Goal: Information Seeking & Learning: Learn about a topic

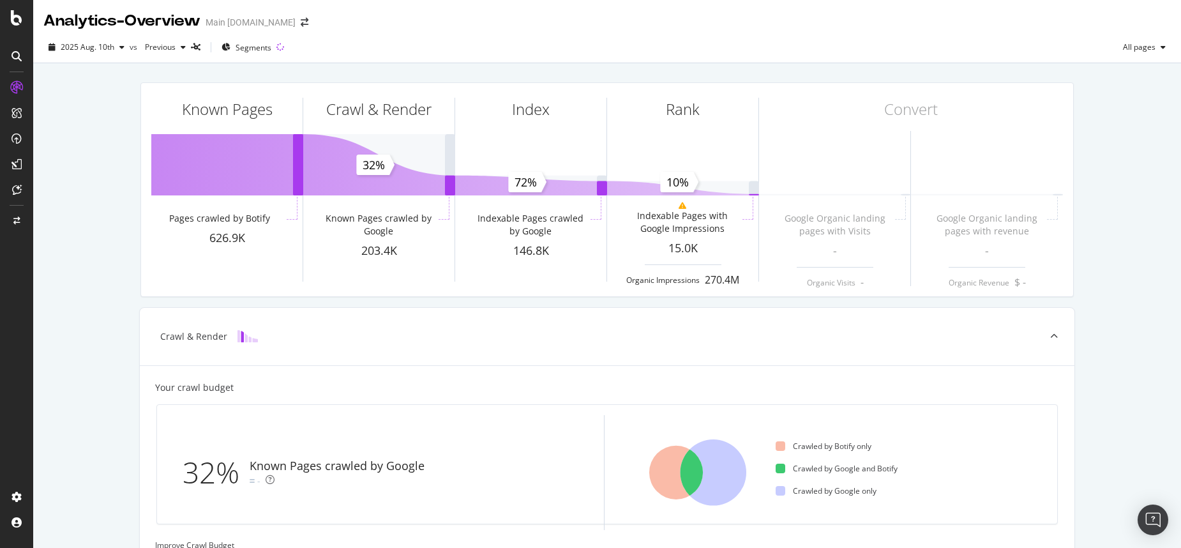
scroll to position [47, 0]
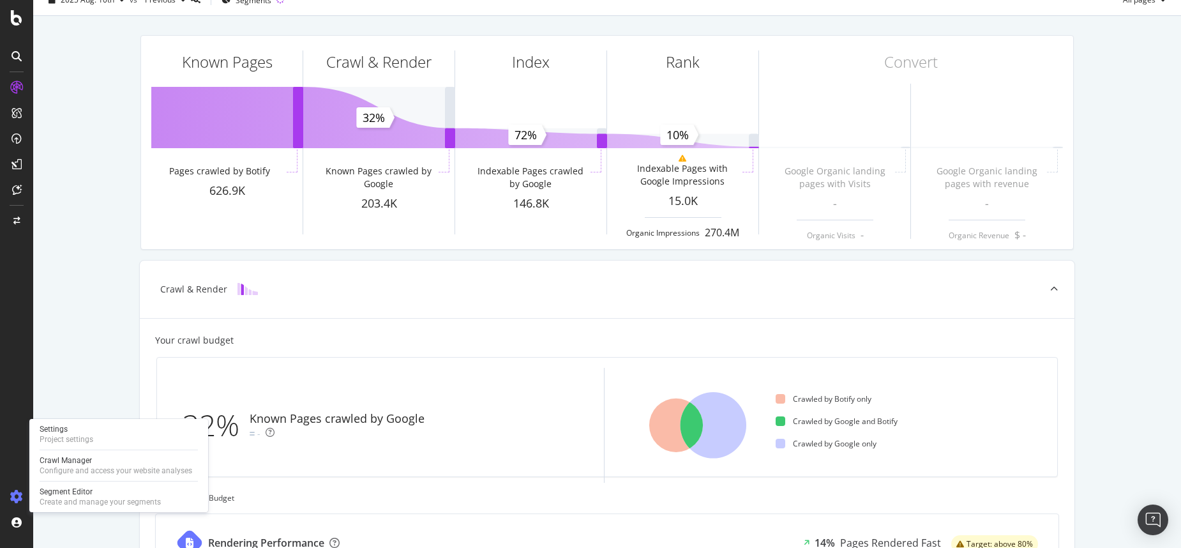
click at [21, 494] on icon at bounding box center [16, 496] width 13 height 13
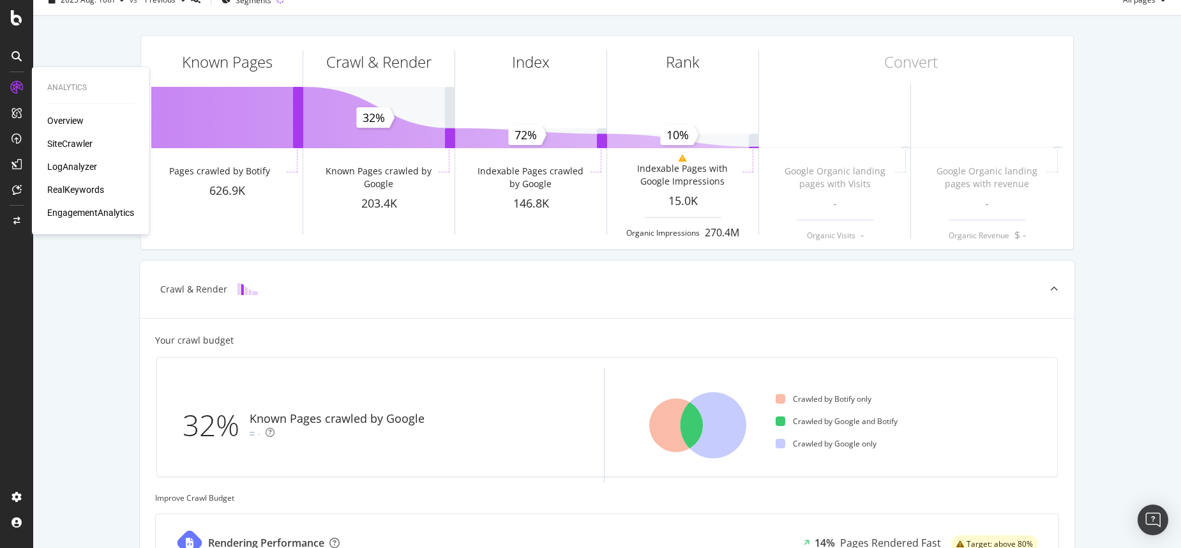
click at [56, 116] on div "Overview" at bounding box center [65, 120] width 36 height 13
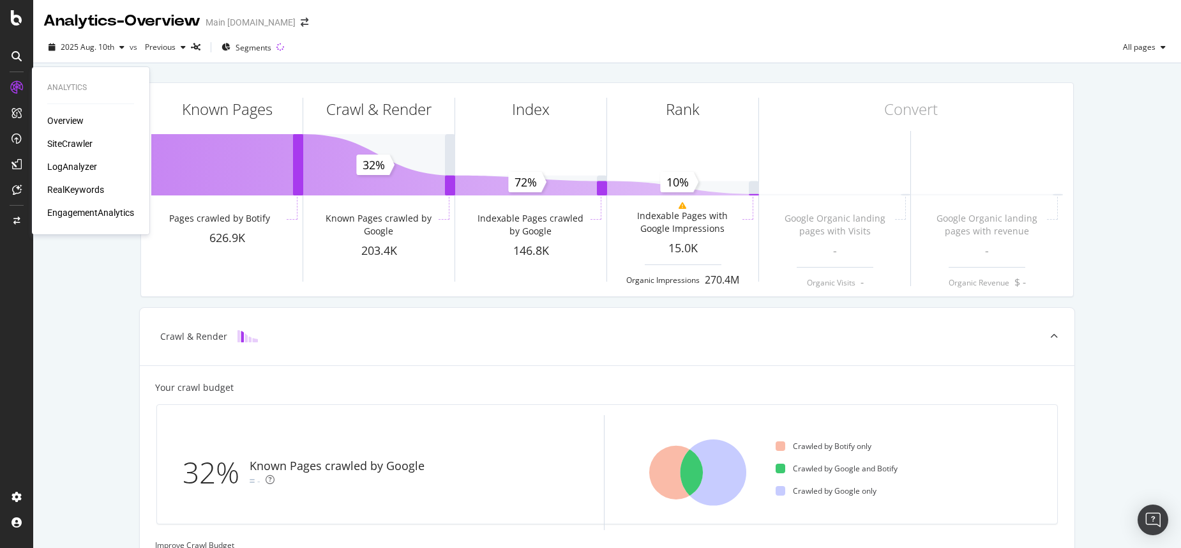
click at [73, 165] on div "LogAnalyzer" at bounding box center [72, 166] width 50 height 13
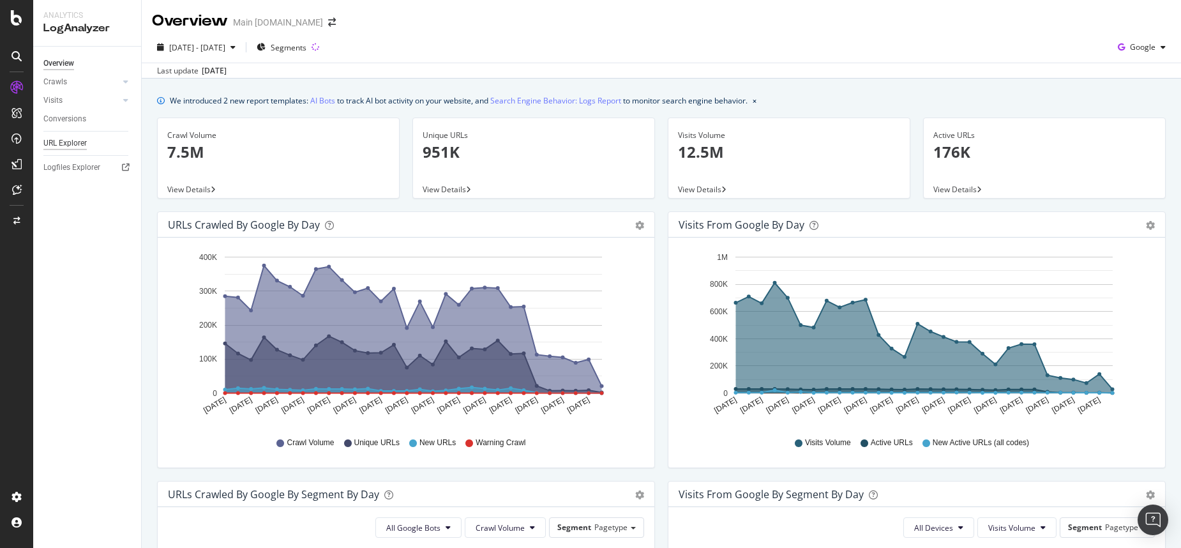
click at [65, 143] on div "URL Explorer" at bounding box center [64, 143] width 43 height 13
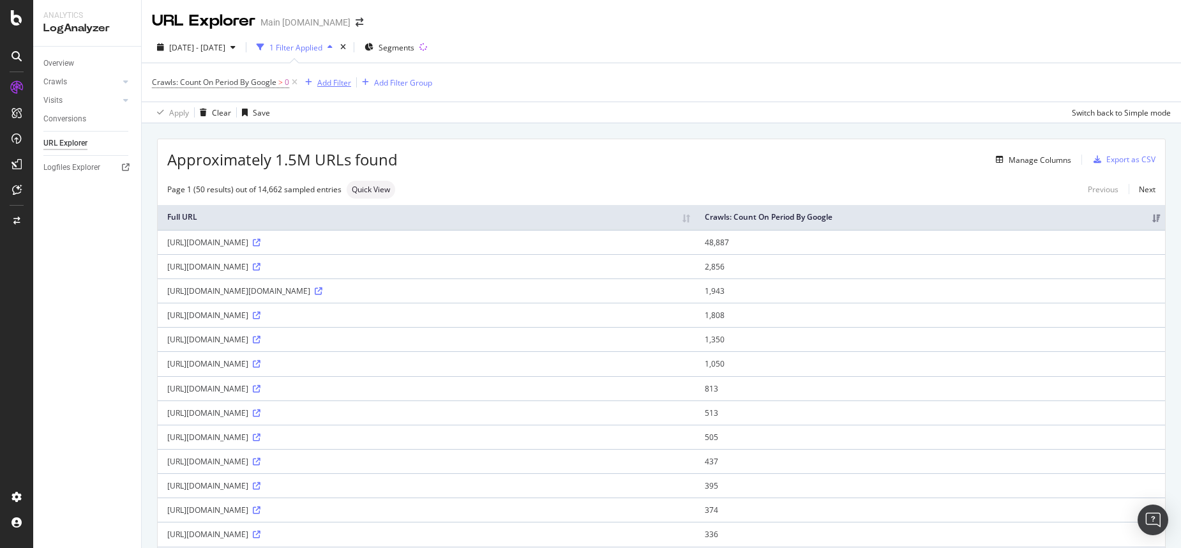
click at [337, 84] on div "Add Filter" at bounding box center [334, 82] width 34 height 11
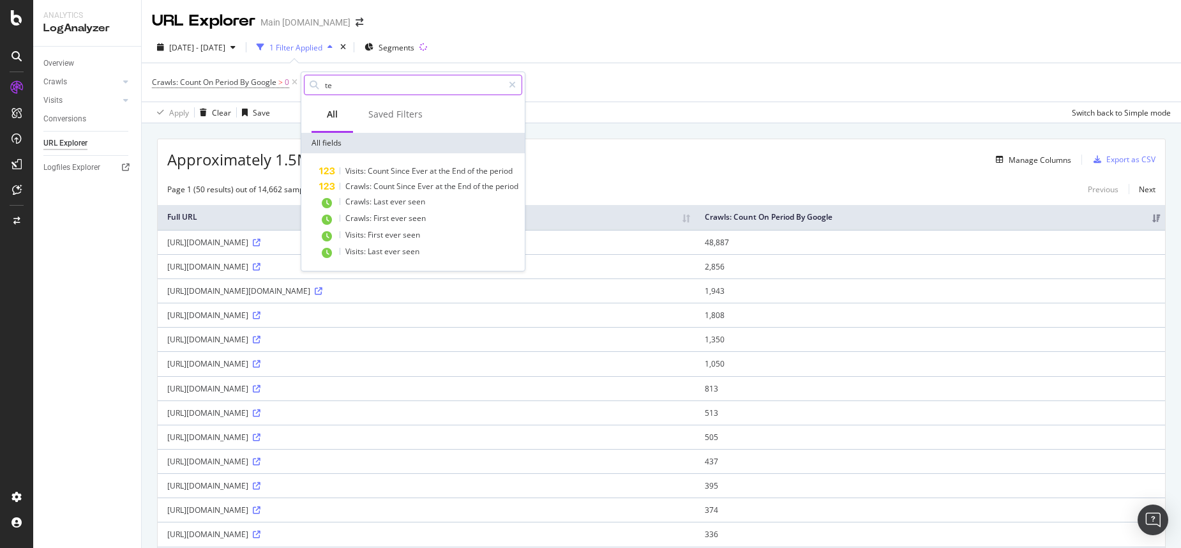
type input "t"
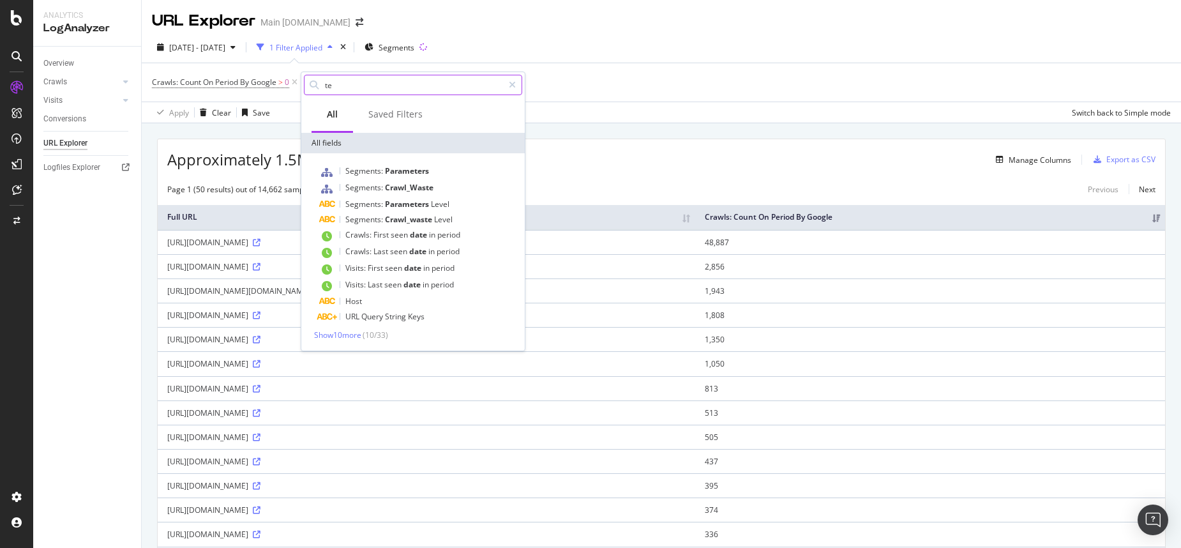
type input "t"
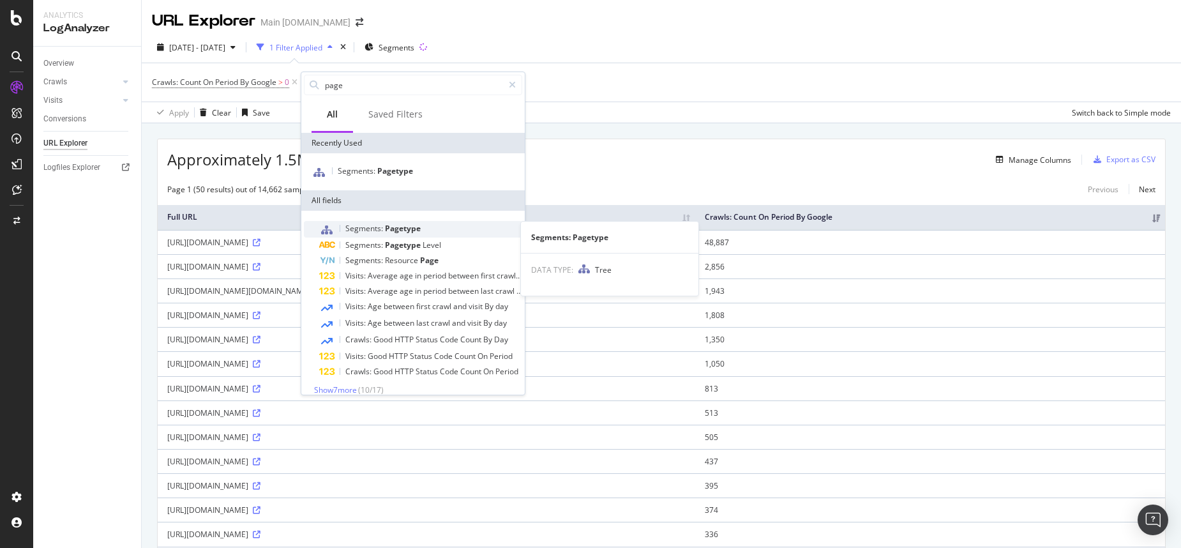
type input "page"
click at [403, 231] on span "Pagetype" at bounding box center [403, 228] width 36 height 11
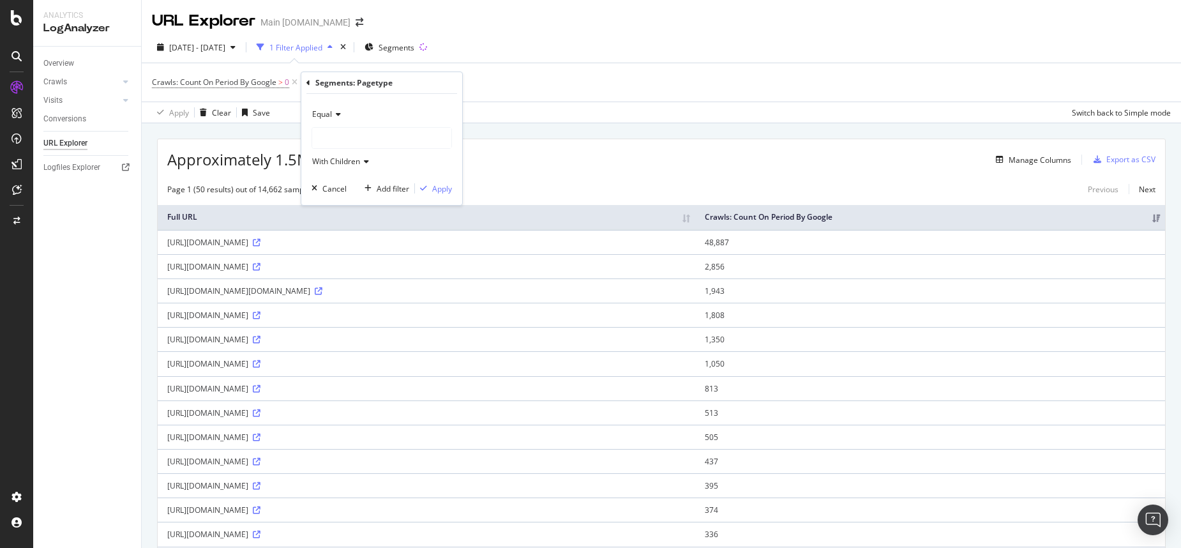
click at [337, 108] on div "Equal" at bounding box center [382, 114] width 140 height 20
click at [331, 141] on span "Equal" at bounding box center [329, 140] width 22 height 11
click at [340, 166] on span "With Children" at bounding box center [336, 161] width 48 height 11
click at [345, 140] on div at bounding box center [381, 138] width 139 height 20
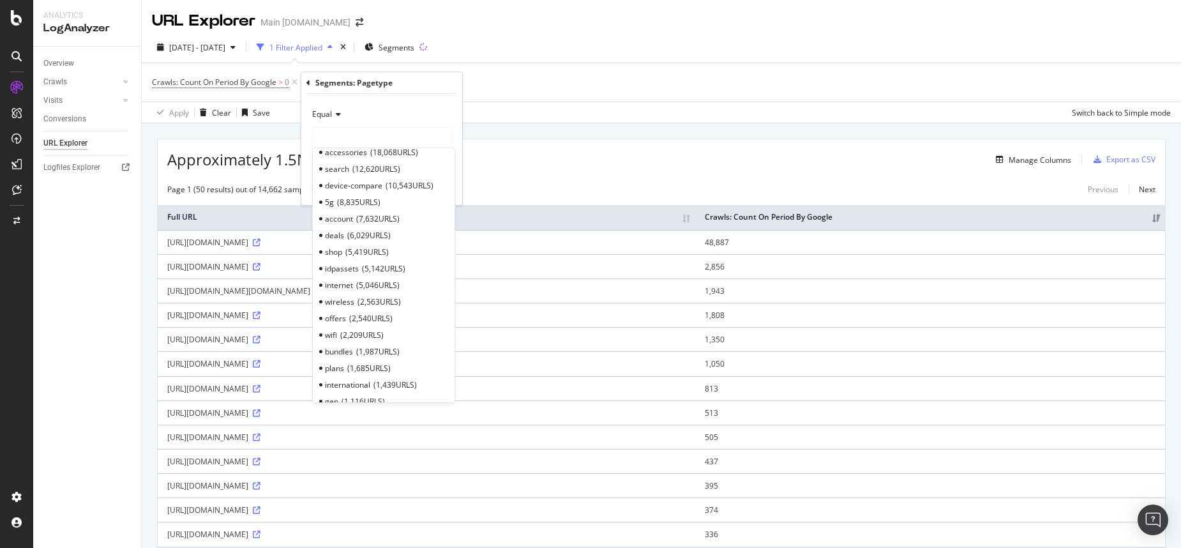
scroll to position [140, 0]
click at [381, 282] on div "internet 5,046 URLS" at bounding box center [383, 277] width 137 height 17
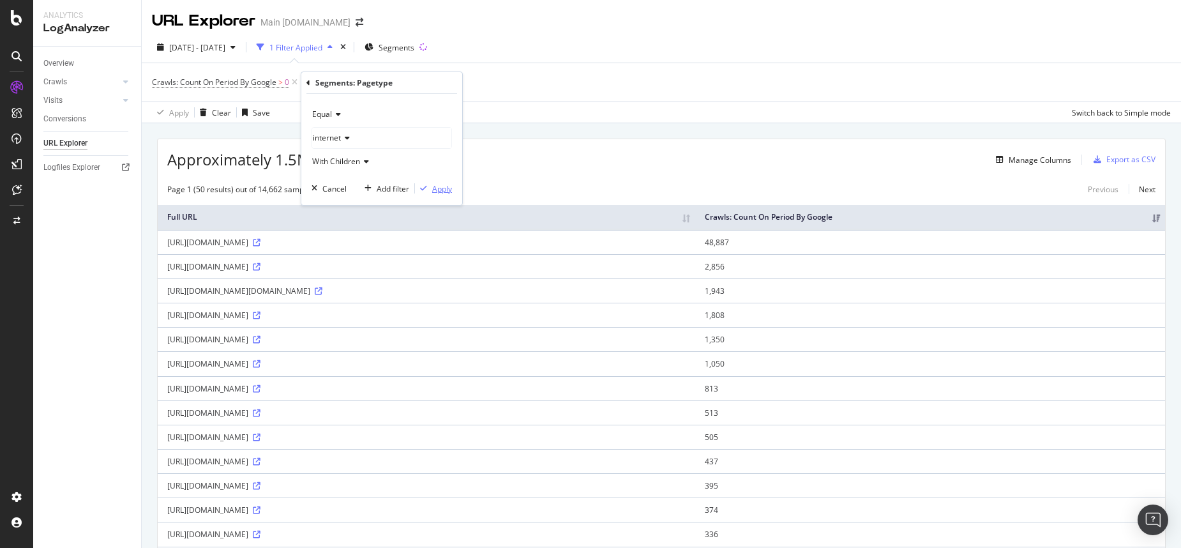
click at [442, 189] on div "Apply" at bounding box center [442, 188] width 20 height 11
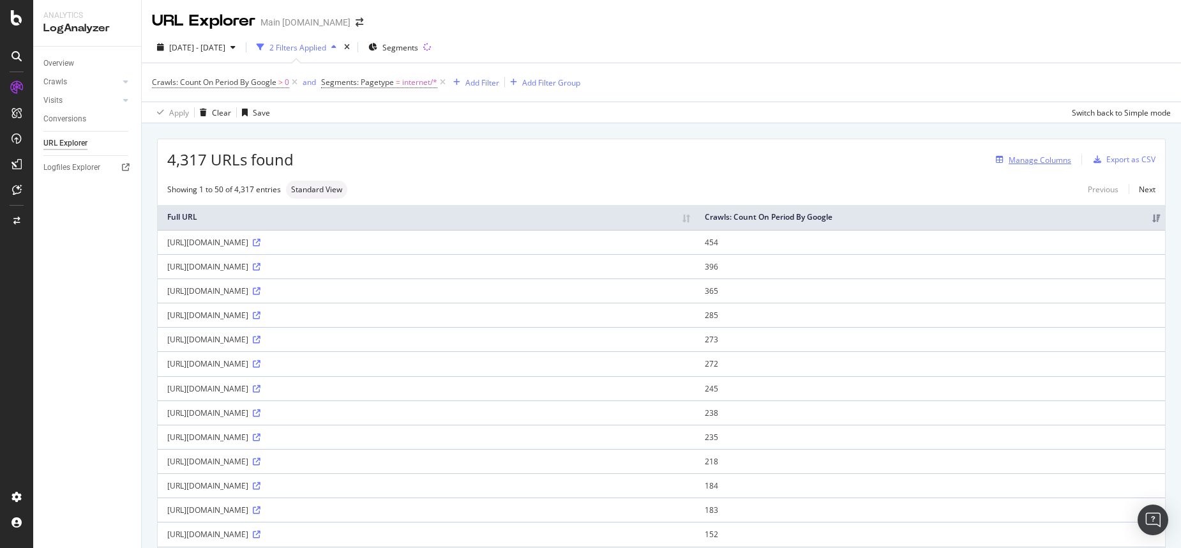
click at [1018, 161] on div "Manage Columns" at bounding box center [1040, 160] width 63 height 11
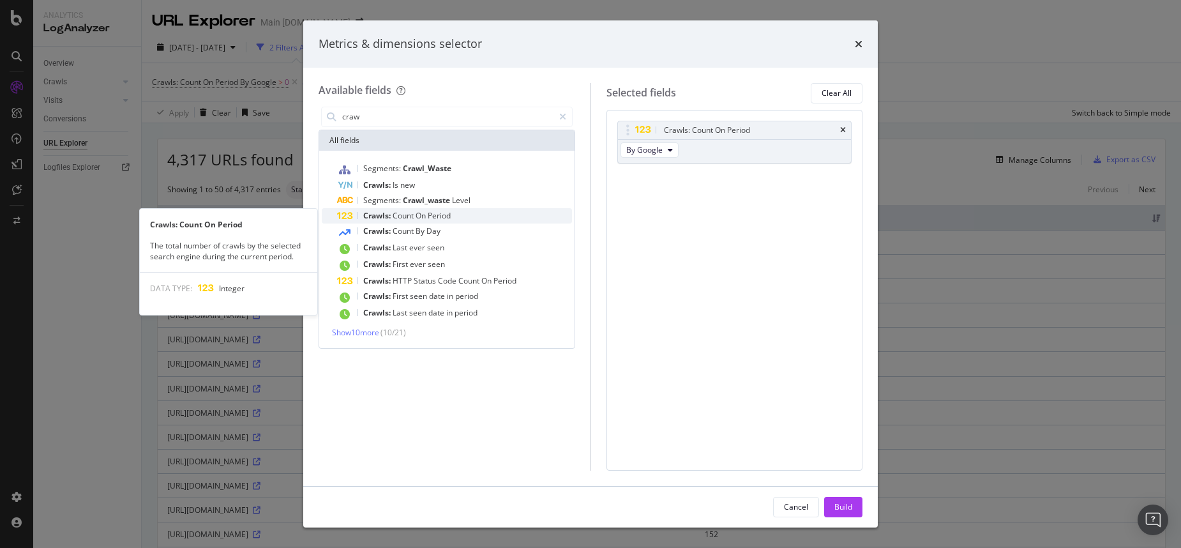
type input "craw"
click at [428, 216] on span "On" at bounding box center [422, 215] width 12 height 11
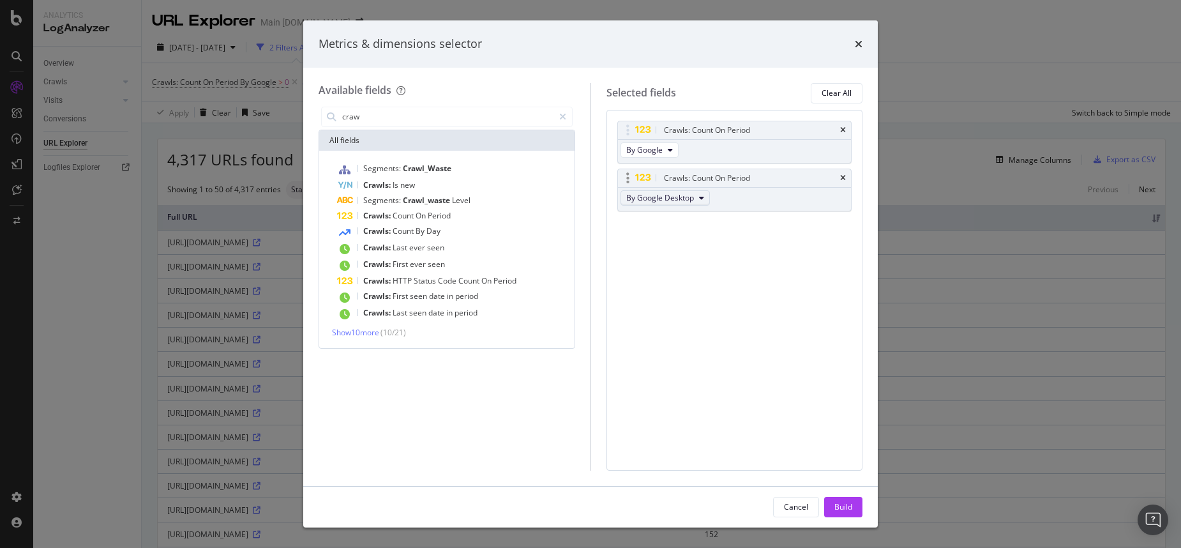
click at [686, 199] on span "By Google Desktop" at bounding box center [660, 197] width 68 height 11
click at [845, 176] on icon "times" at bounding box center [843, 178] width 6 height 8
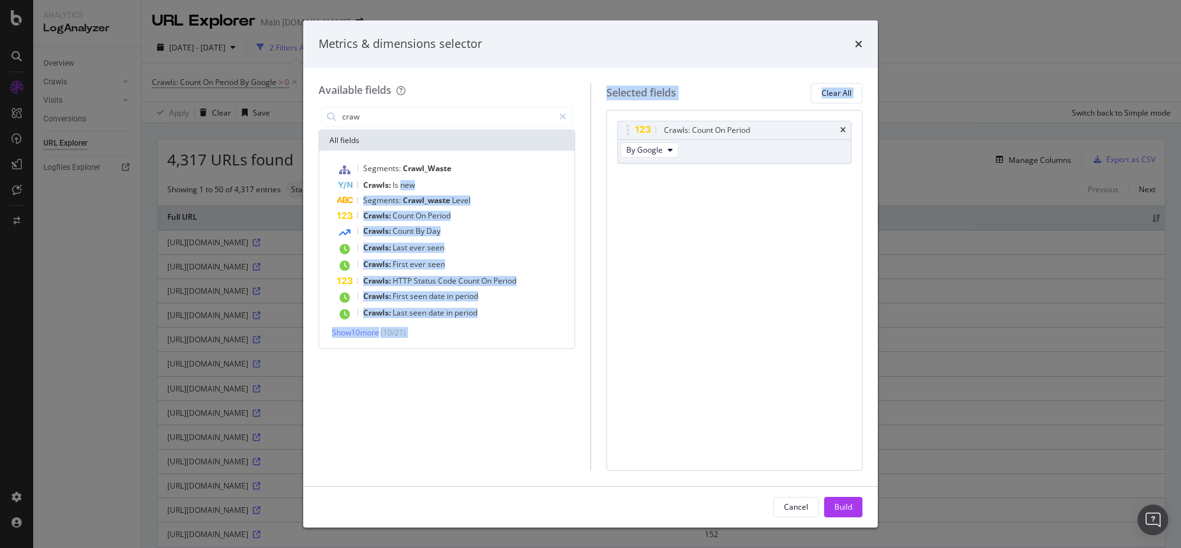
drag, startPoint x: 402, startPoint y: 185, endPoint x: 706, endPoint y: 201, distance: 305.0
click at [706, 201] on div "Available fields craw All fields Segments: Crawl_Waste Crawls: Is new Segments:…" at bounding box center [591, 277] width 544 height 388
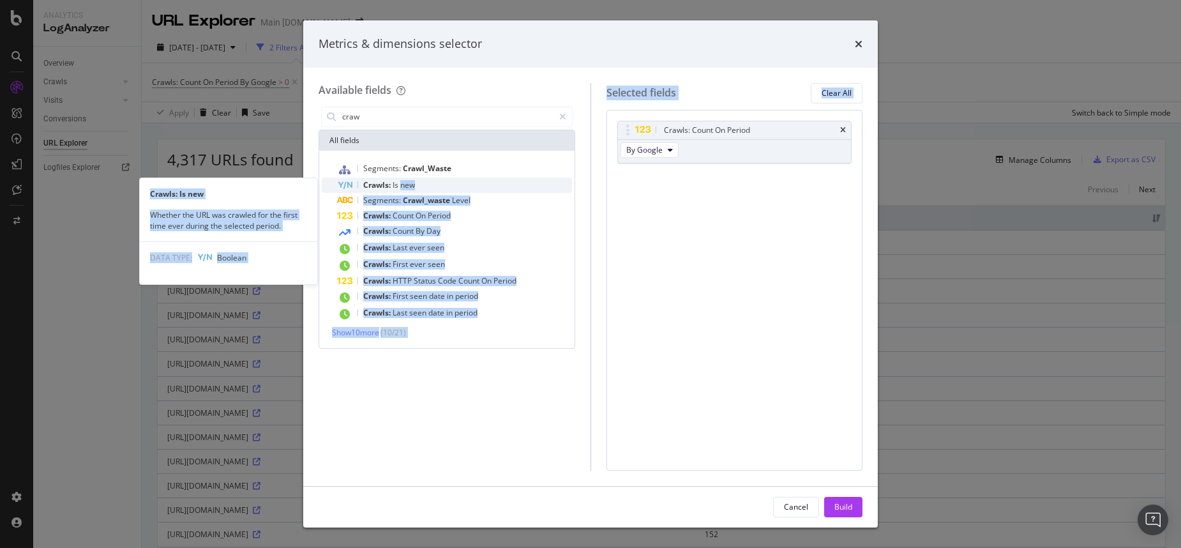
click at [467, 185] on div "Crawls: Is new" at bounding box center [454, 185] width 235 height 15
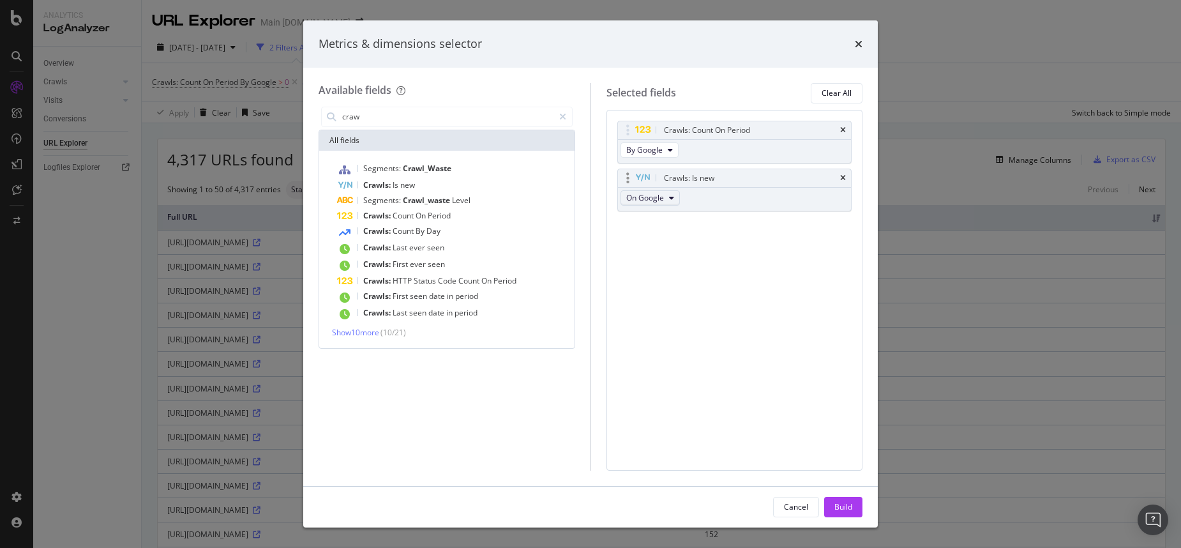
click at [662, 197] on span "On Google" at bounding box center [645, 197] width 38 height 11
click at [784, 273] on div "Crawls: Count On Period By Google Crawls: Is new On Google You can use this fie…" at bounding box center [735, 290] width 257 height 361
click at [663, 199] on span "On Google" at bounding box center [645, 197] width 38 height 11
click at [647, 266] on span "On OpenAI" at bounding box center [661, 267] width 59 height 11
click at [466, 262] on div "Crawls: First ever seen" at bounding box center [454, 265] width 235 height 17
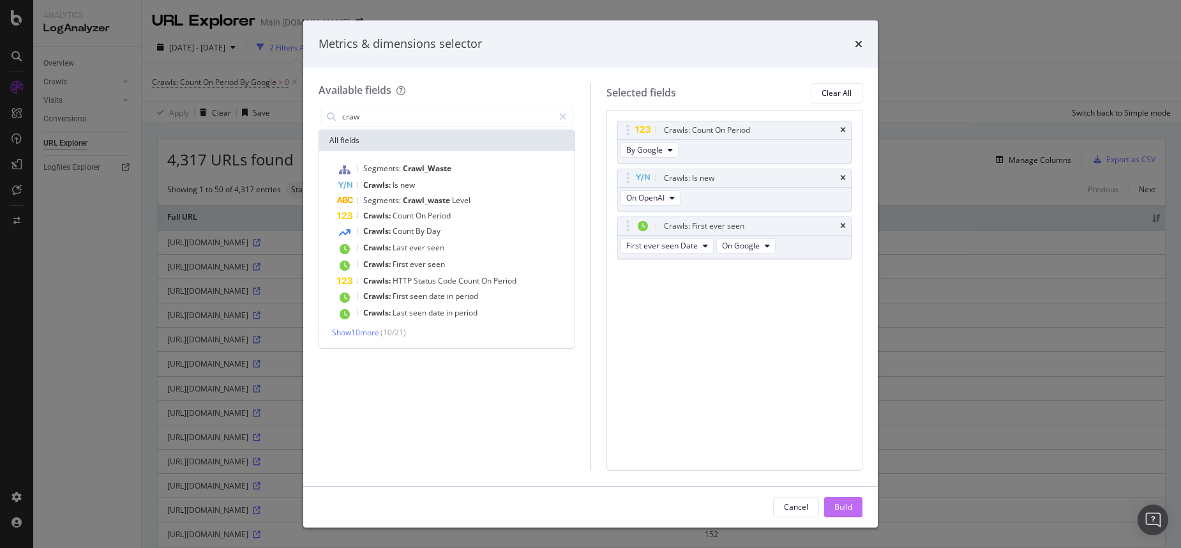
click at [837, 507] on div "Build" at bounding box center [844, 506] width 18 height 11
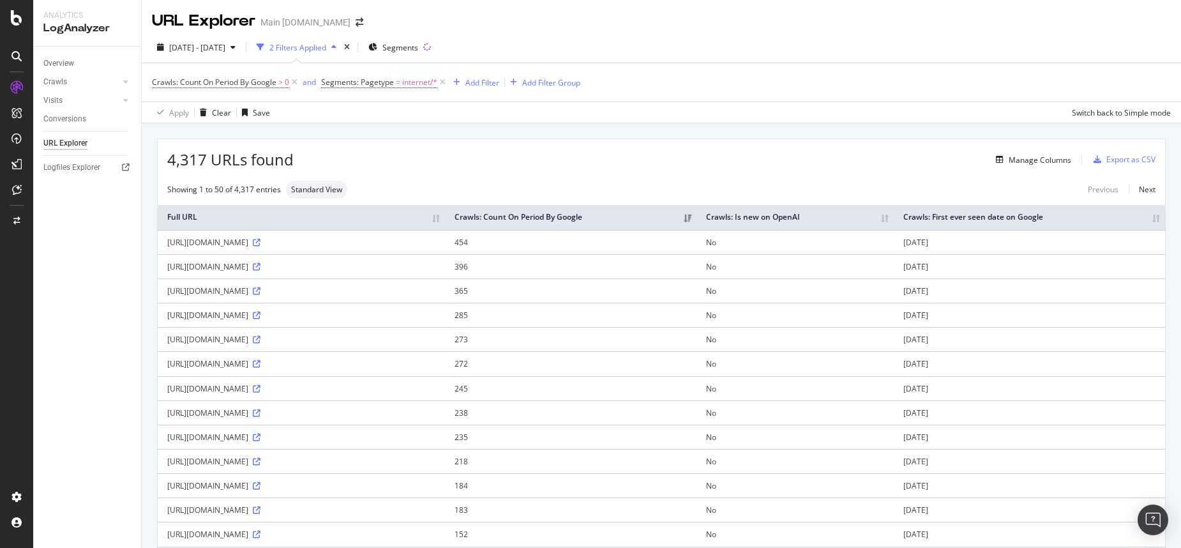
click at [894, 213] on th "Crawls: Is new on OpenAI" at bounding box center [795, 217] width 197 height 25
click at [487, 83] on div "Add Filter" at bounding box center [483, 82] width 34 height 11
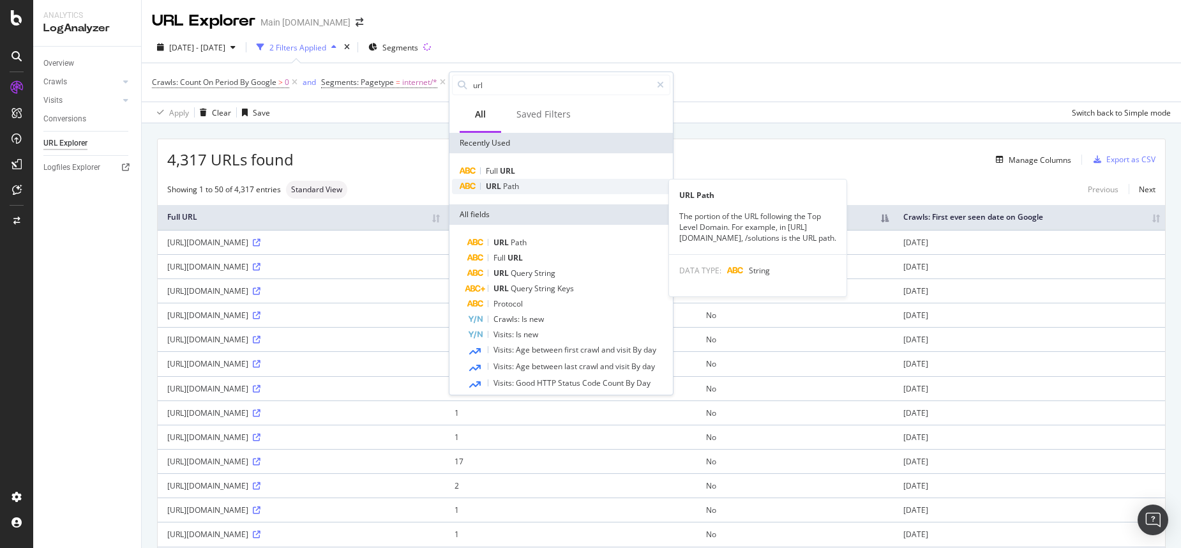
type input "url"
click at [515, 185] on span "Path" at bounding box center [511, 186] width 16 height 11
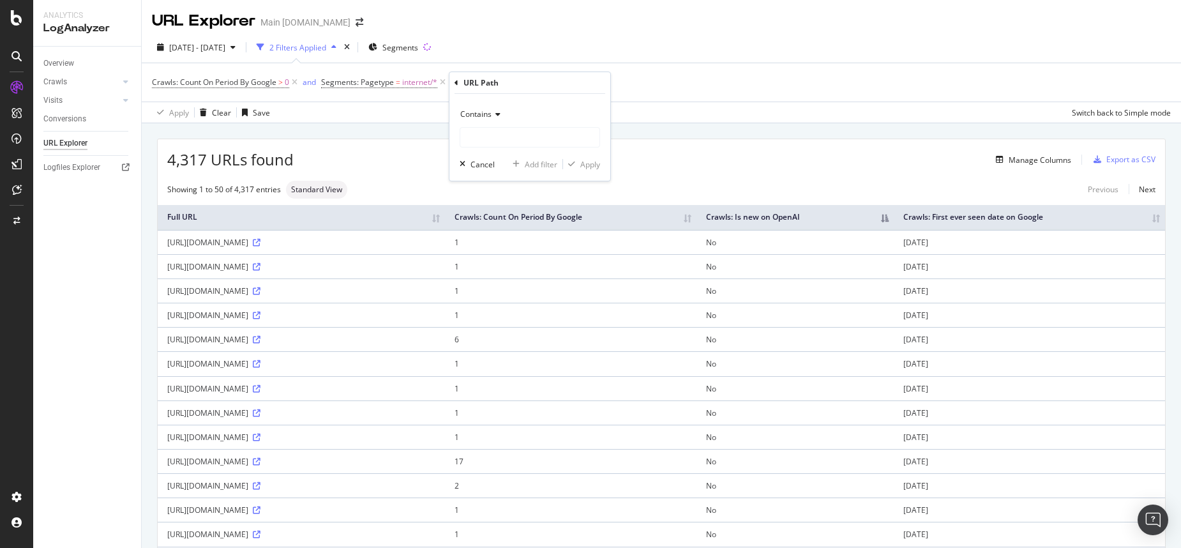
click at [493, 116] on icon at bounding box center [496, 114] width 9 height 8
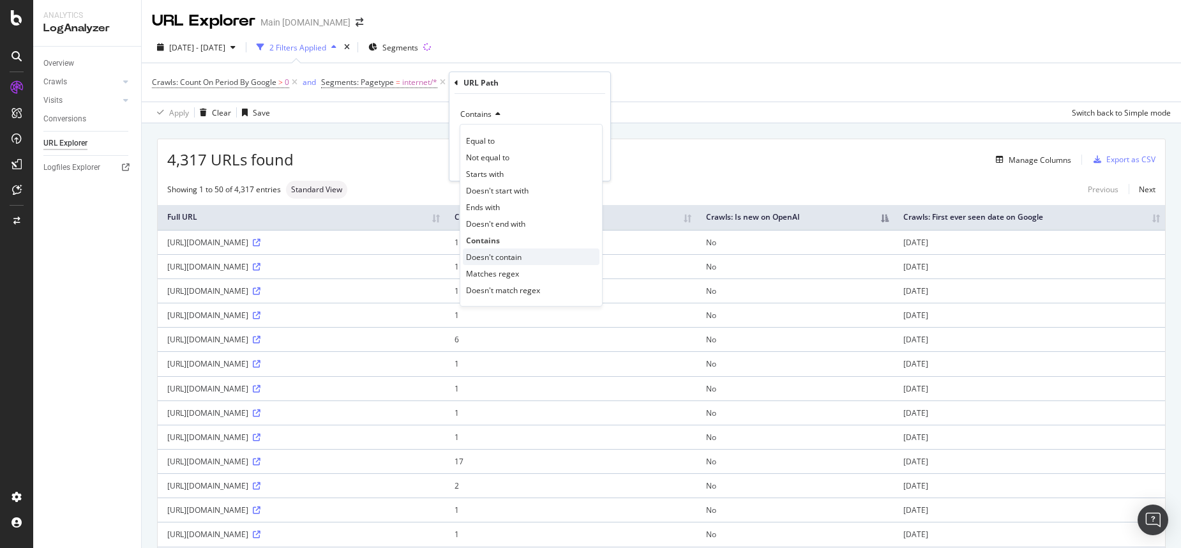
click at [508, 255] on span "Doesn't contain" at bounding box center [494, 257] width 56 height 11
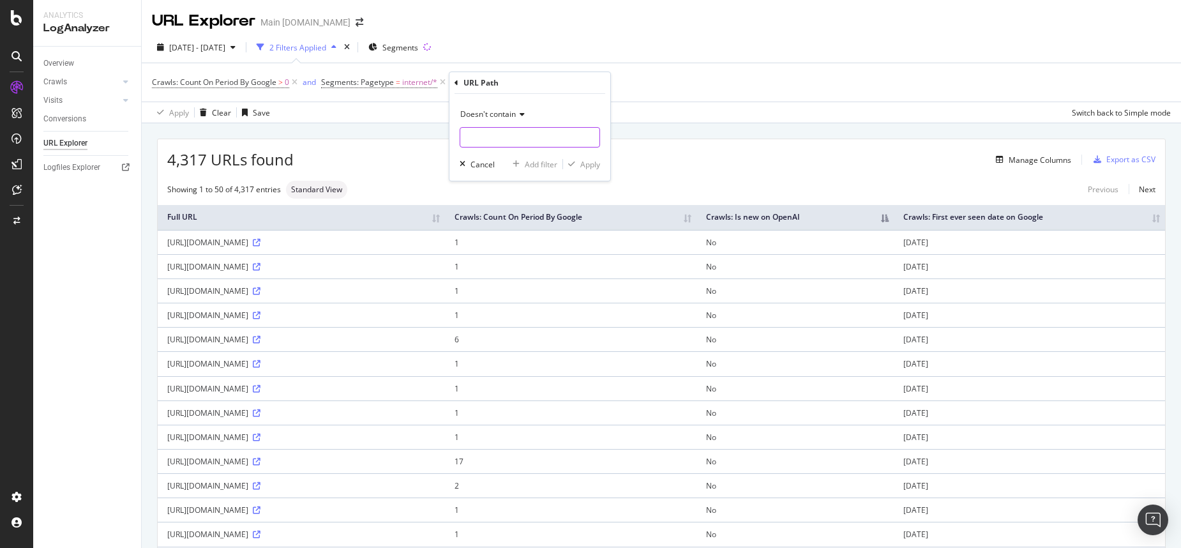
click at [487, 139] on input "text" at bounding box center [529, 137] width 139 height 20
type input "?"
click at [588, 167] on div "Apply" at bounding box center [590, 164] width 20 height 11
click at [505, 82] on span "≠" at bounding box center [505, 82] width 4 height 11
click at [606, 162] on div "Apply" at bounding box center [612, 162] width 20 height 11
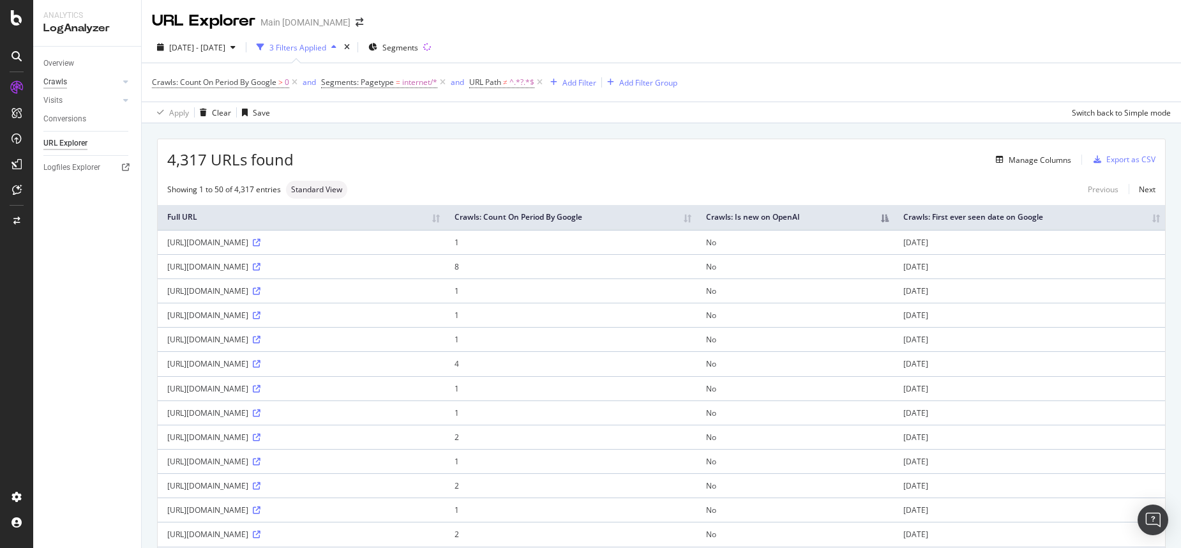
click at [56, 84] on div "Crawls" at bounding box center [55, 81] width 24 height 13
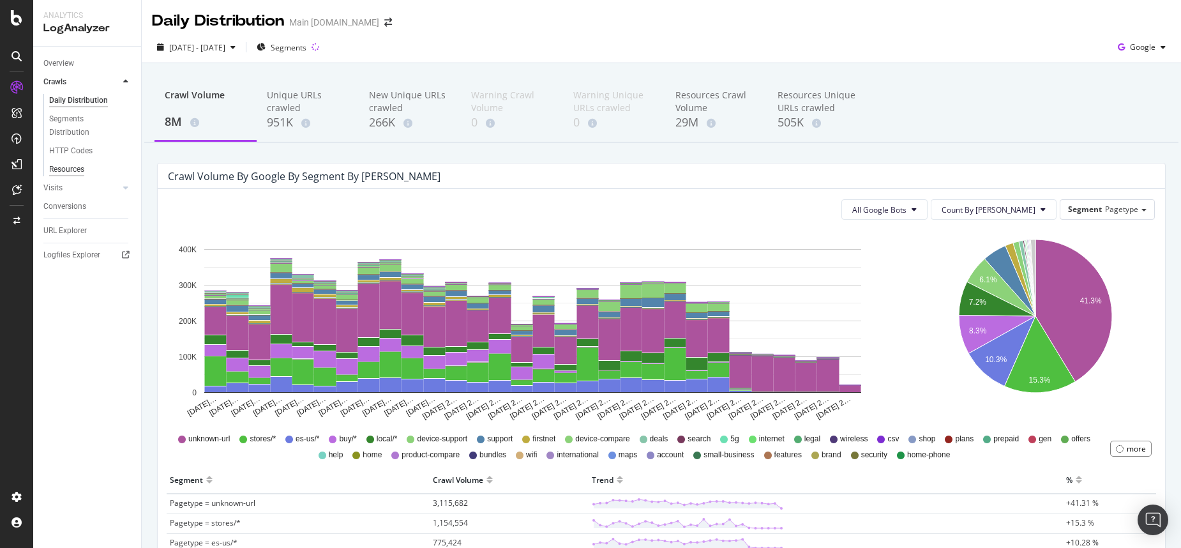
click at [69, 165] on div "Resources" at bounding box center [66, 169] width 35 height 13
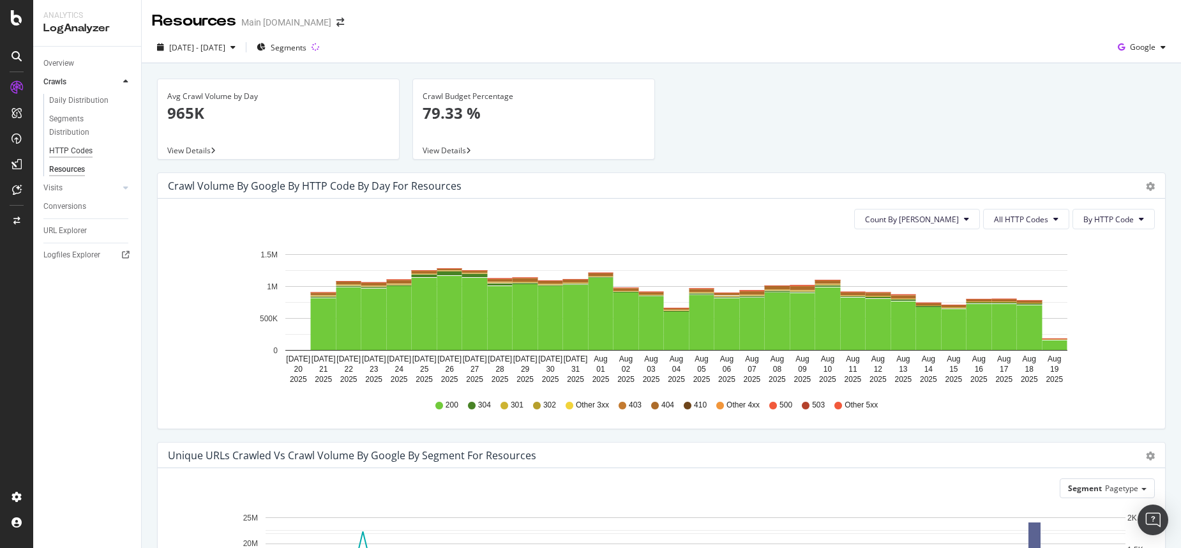
click at [71, 144] on div "HTTP Codes" at bounding box center [70, 150] width 43 height 13
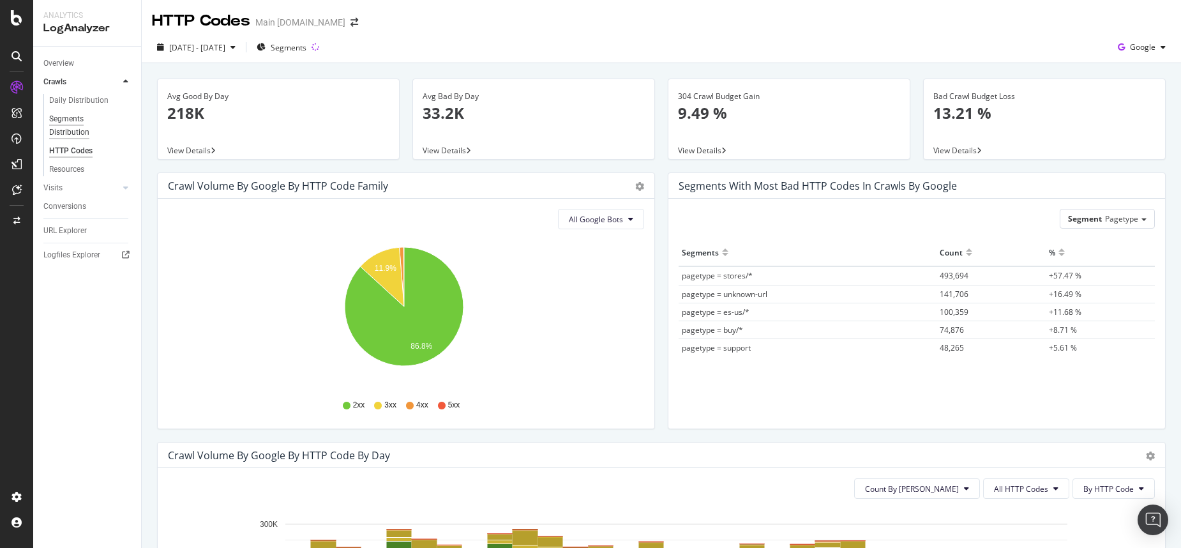
click at [72, 123] on div "Segments Distribution" at bounding box center [84, 125] width 71 height 27
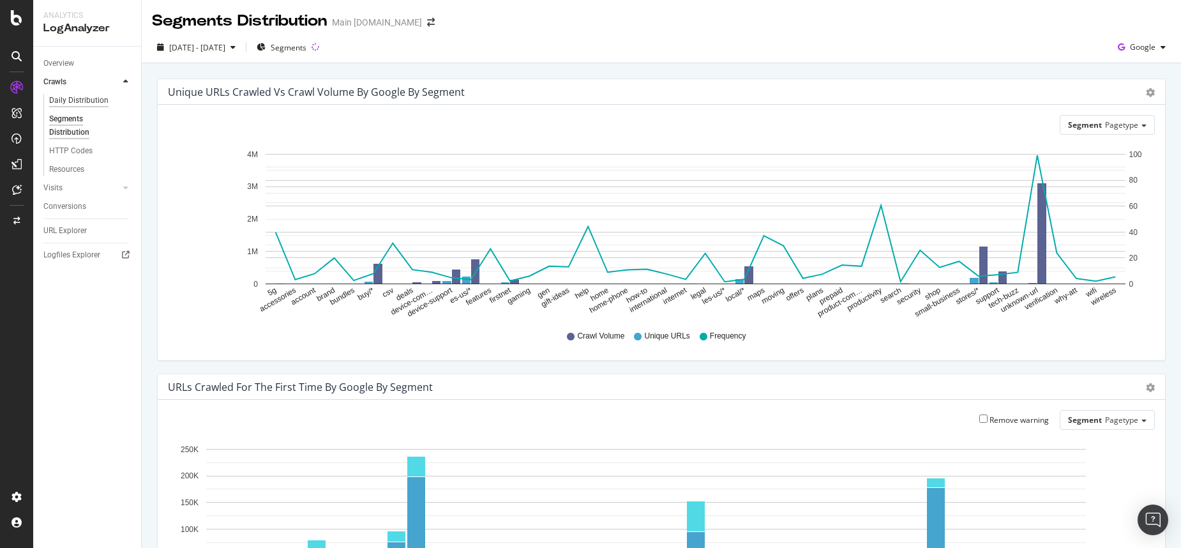
click at [78, 95] on div "Daily Distribution" at bounding box center [78, 100] width 59 height 13
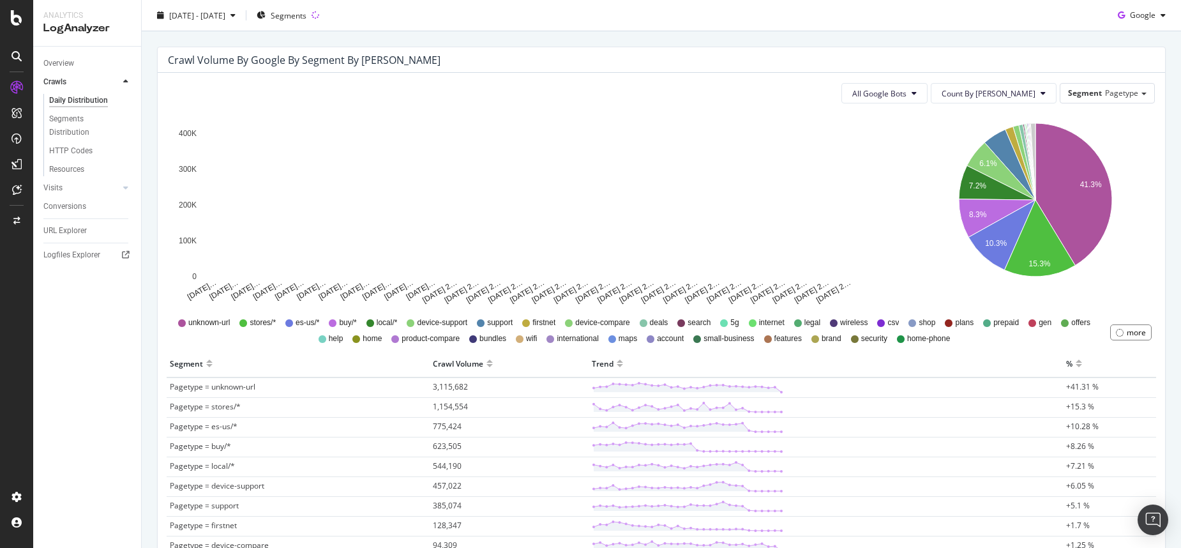
scroll to position [119, 0]
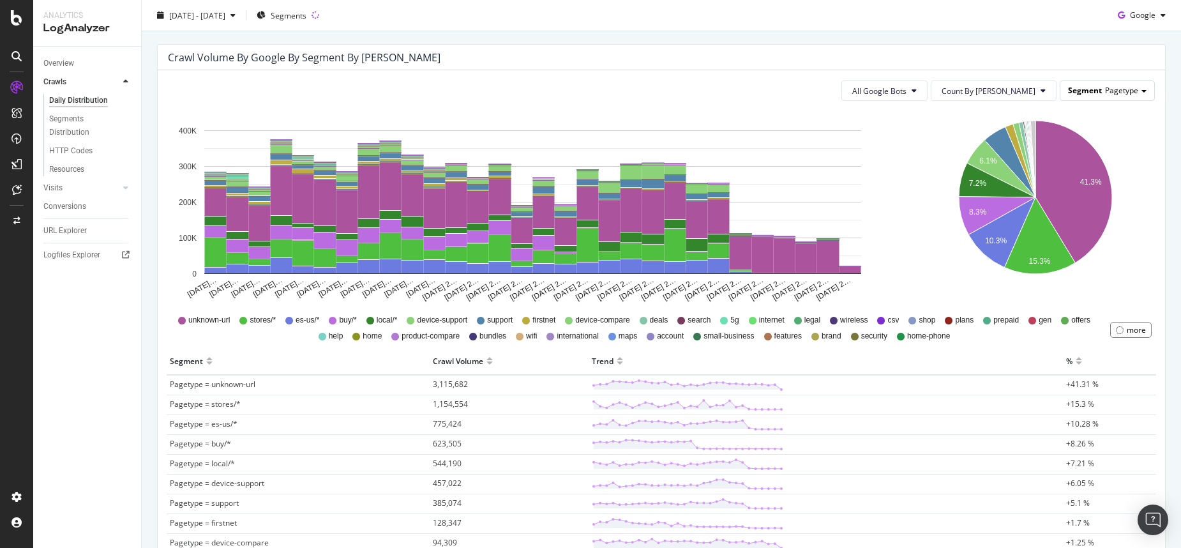
click at [1105, 87] on span "Pagetype" at bounding box center [1121, 90] width 33 height 11
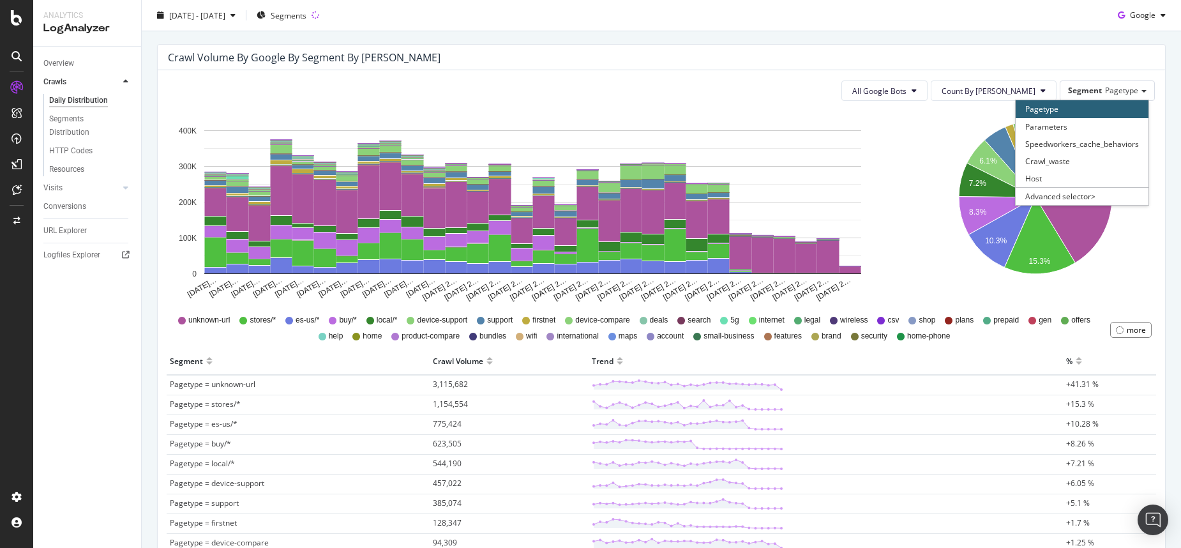
click at [941, 142] on icon "41.3% 6.1% 7.2% 8.3% 10.3% 15.3%" at bounding box center [1035, 207] width 235 height 192
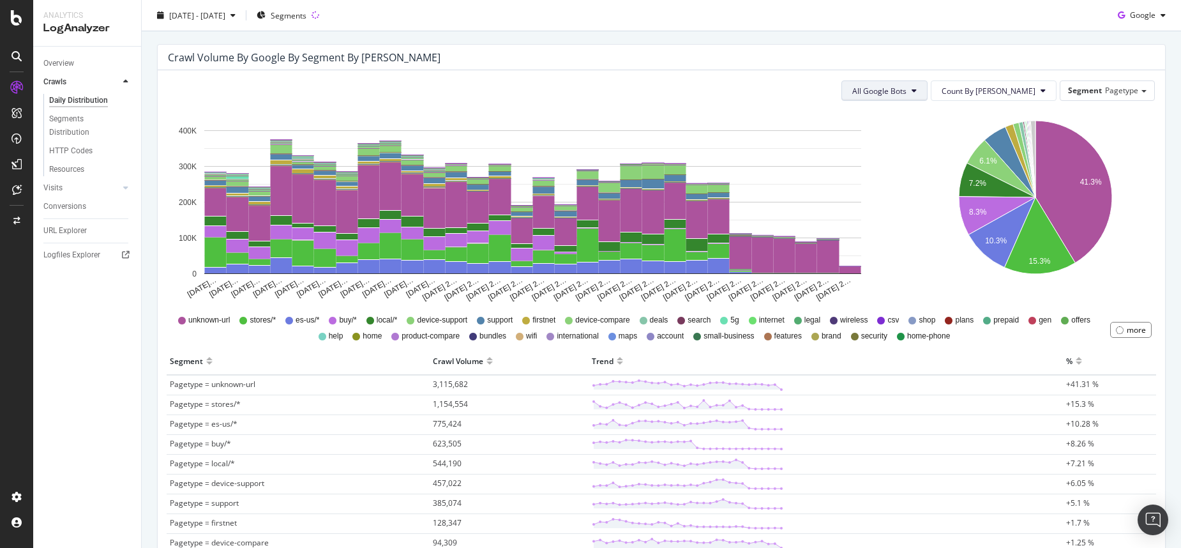
click at [907, 89] on span "All Google Bots" at bounding box center [880, 91] width 54 height 11
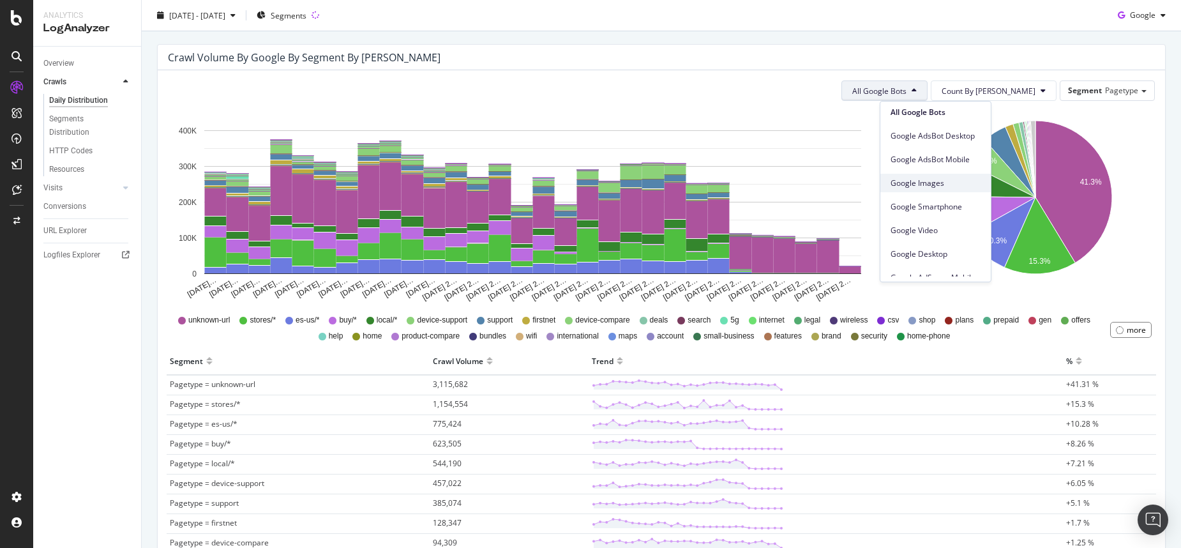
scroll to position [0, 0]
click at [948, 203] on div "Google Smartphone" at bounding box center [936, 210] width 110 height 19
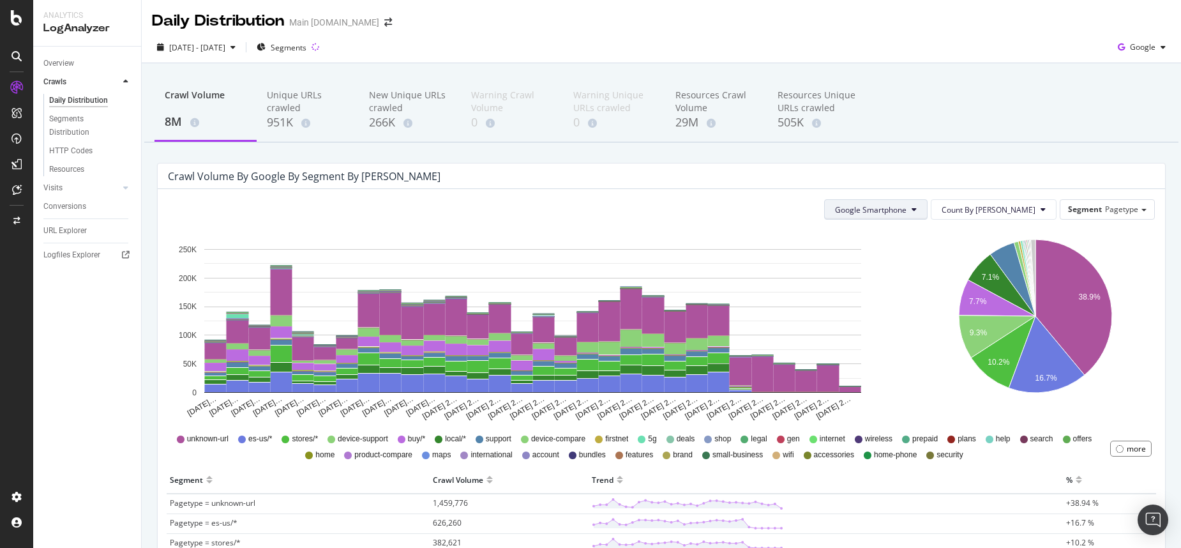
click at [907, 208] on span "Google Smartphone" at bounding box center [871, 209] width 72 height 11
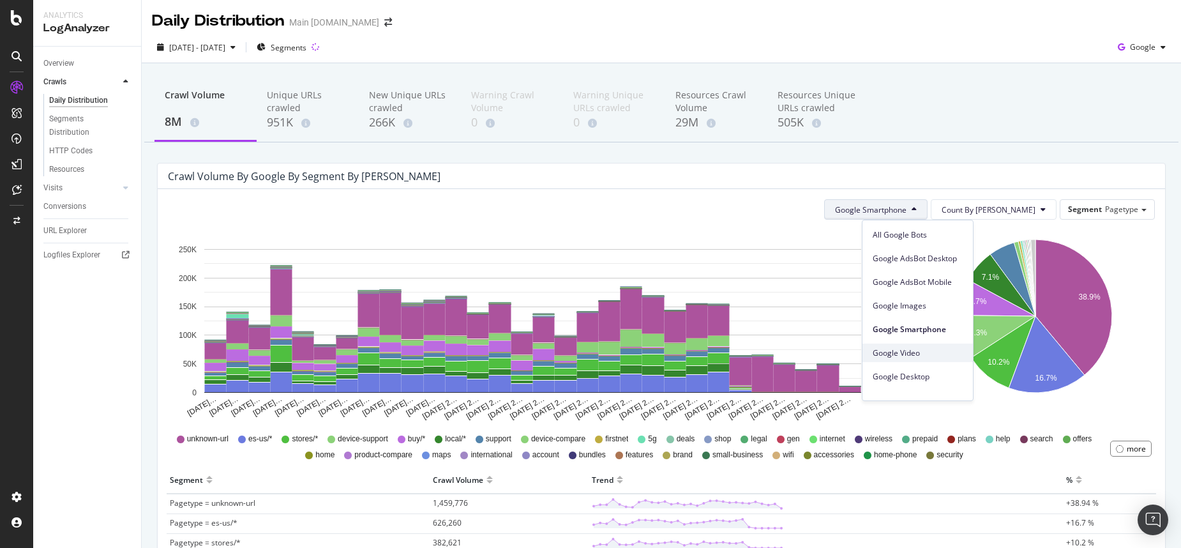
click at [921, 357] on span "Google Video" at bounding box center [918, 352] width 90 height 11
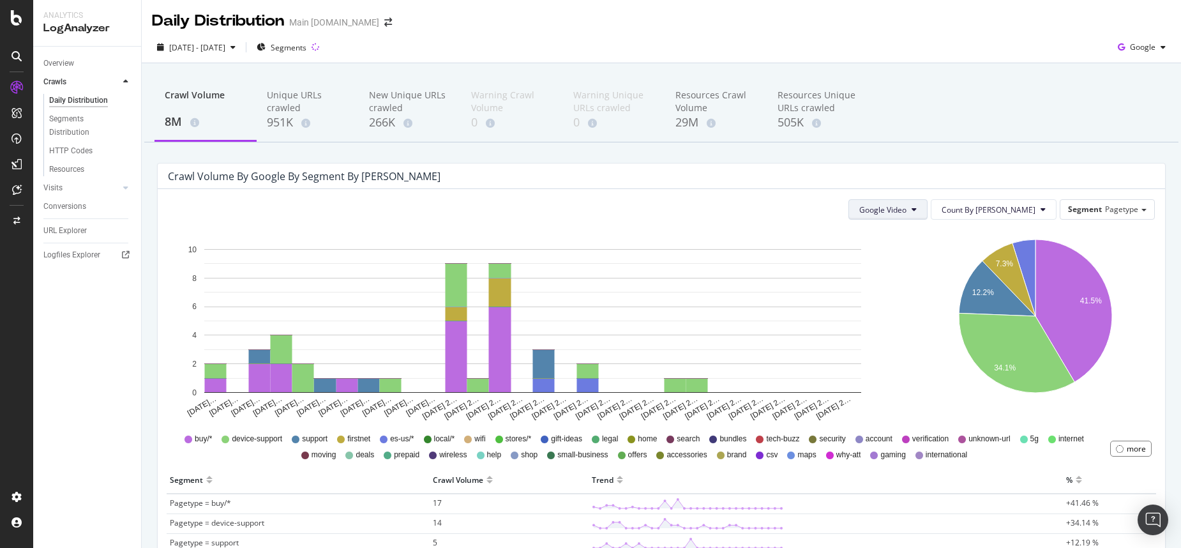
click at [907, 211] on span "Google Video" at bounding box center [883, 209] width 47 height 11
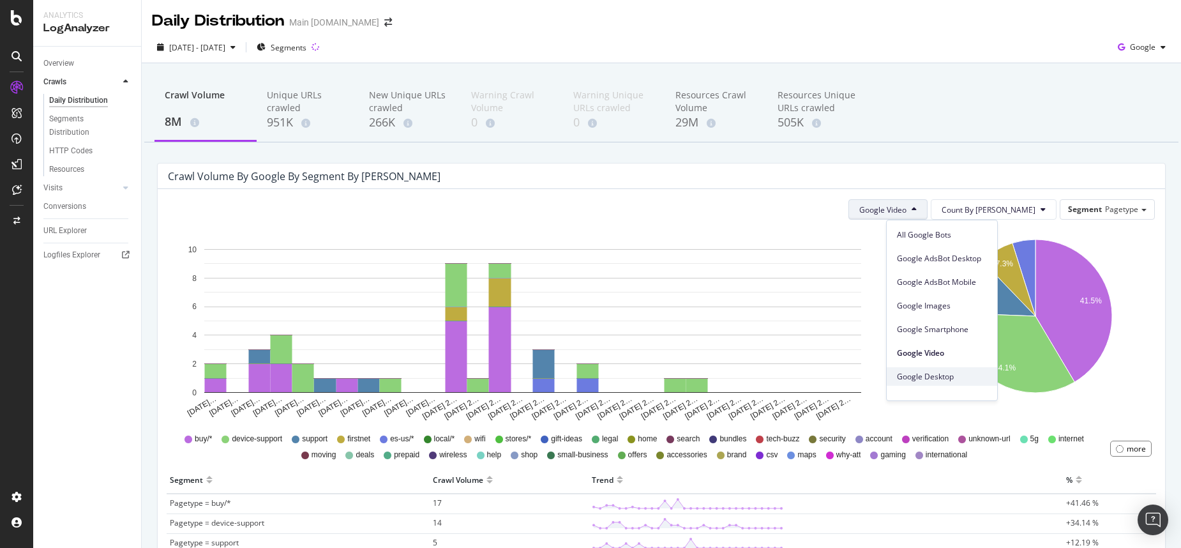
click at [943, 375] on span "Google Desktop" at bounding box center [942, 376] width 90 height 11
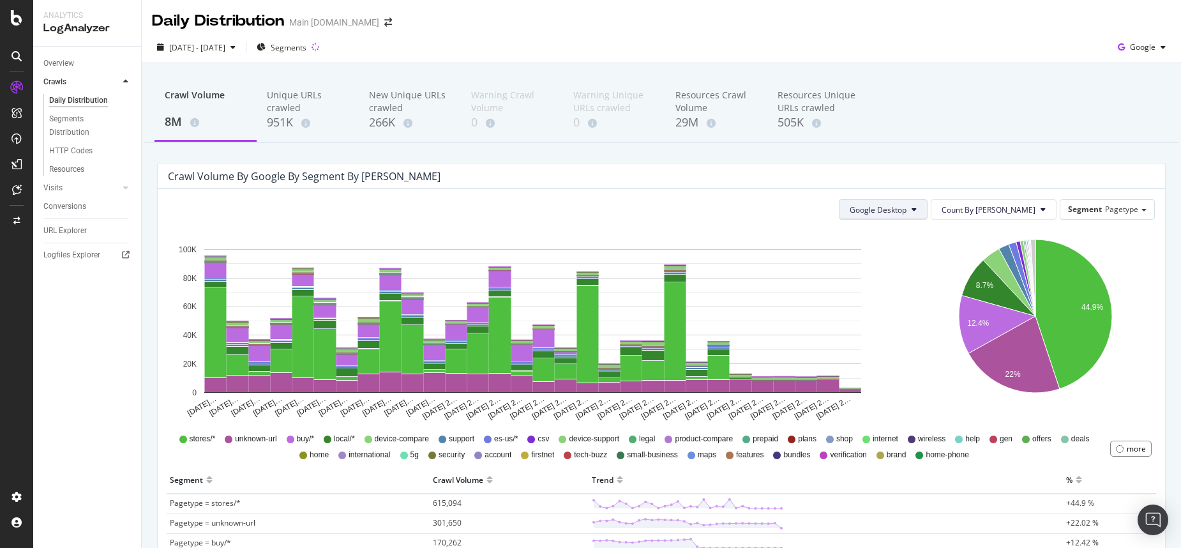
click at [895, 210] on span "Google Desktop" at bounding box center [878, 209] width 57 height 11
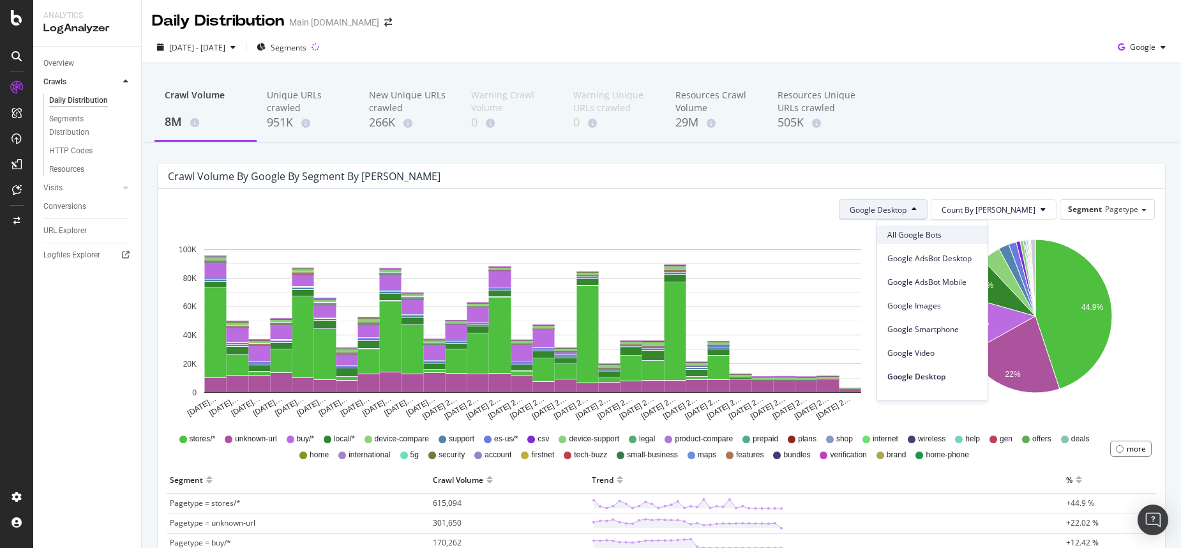
click at [909, 235] on span "All Google Bots" at bounding box center [933, 234] width 90 height 11
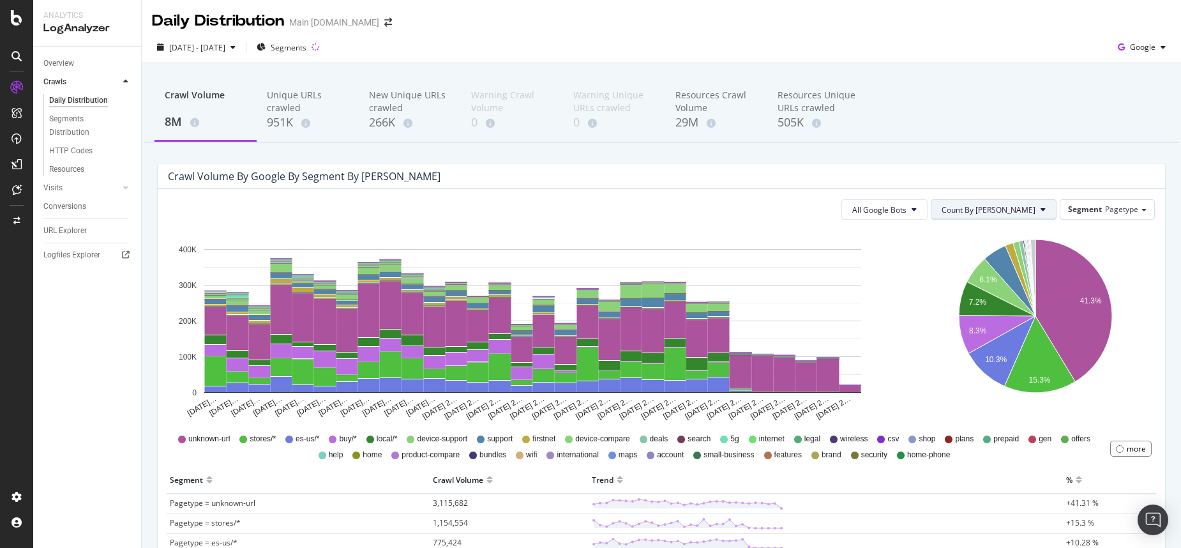
click at [1029, 212] on button "Count By Day" at bounding box center [994, 209] width 126 height 20
click at [1017, 261] on span "Cumulated" at bounding box center [1027, 258] width 96 height 11
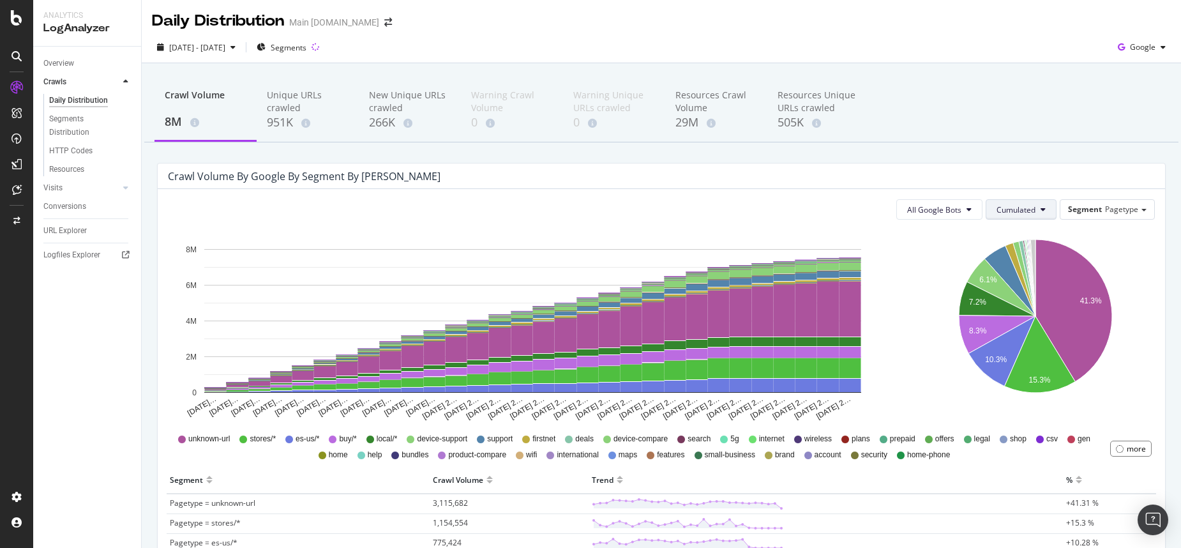
click at [1021, 204] on span "Cumulated" at bounding box center [1016, 209] width 39 height 11
click at [1019, 229] on span "Count By Day" at bounding box center [1035, 234] width 94 height 11
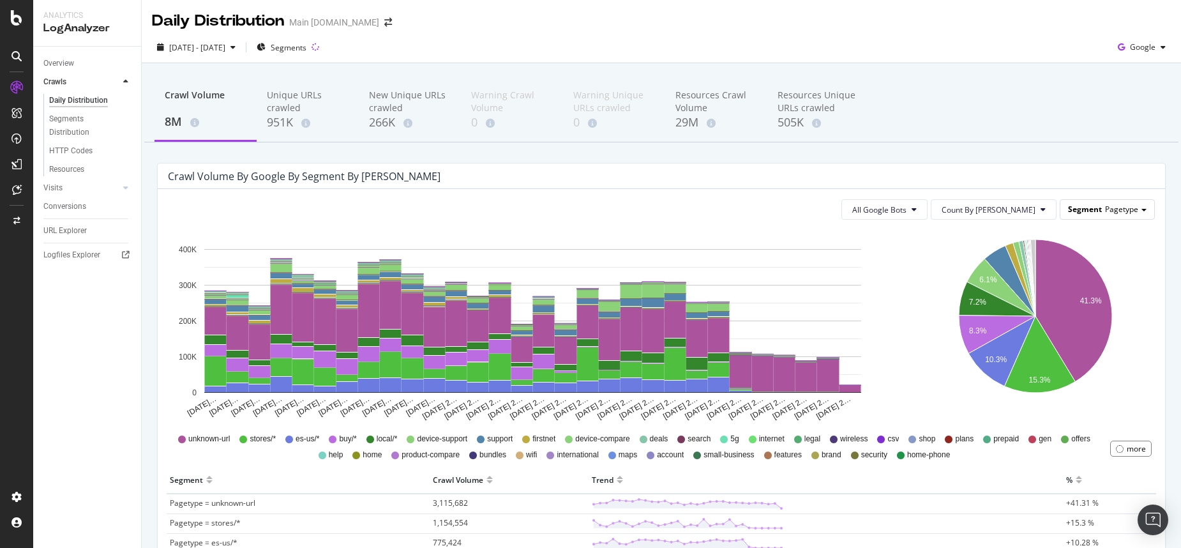
click at [1088, 206] on span "Segment" at bounding box center [1085, 209] width 34 height 11
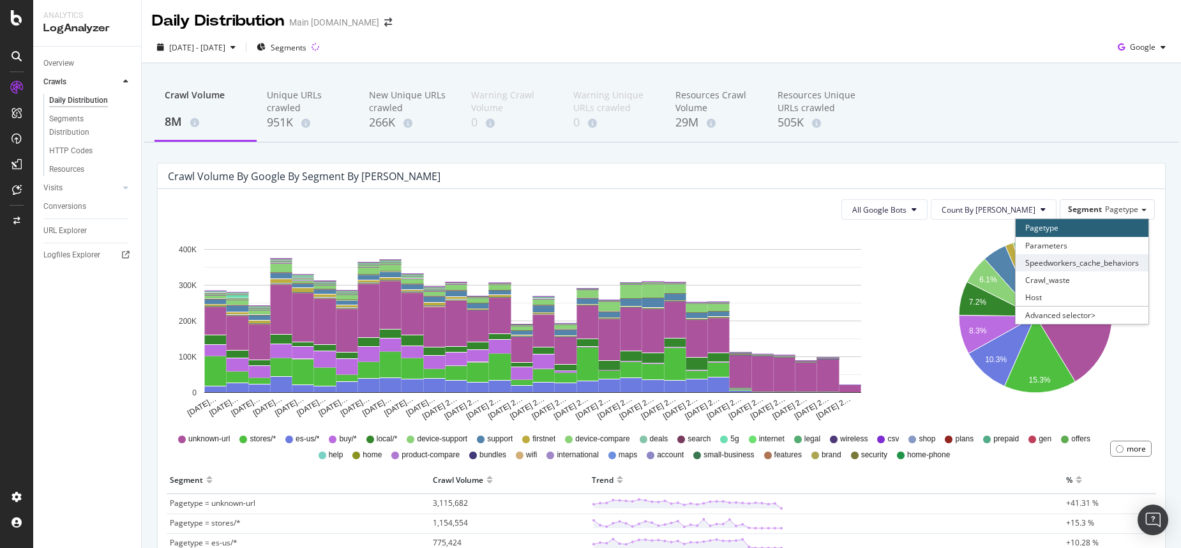
click at [1081, 262] on div "Speedworkers_cache_behaviors" at bounding box center [1082, 262] width 133 height 17
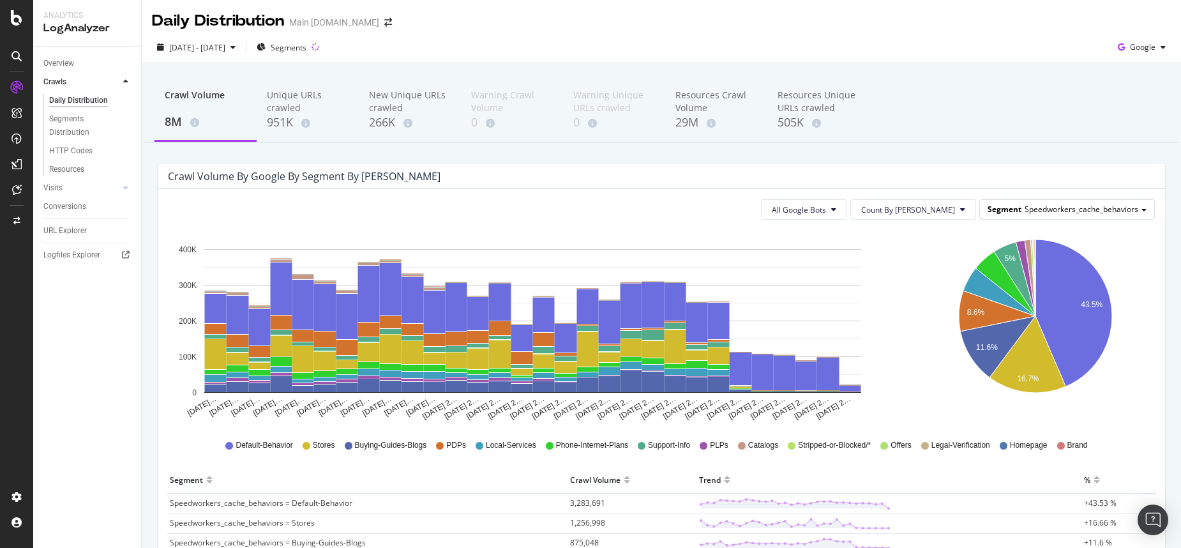
click at [1125, 208] on span "Speedworkers_cache_behaviors" at bounding box center [1082, 209] width 114 height 11
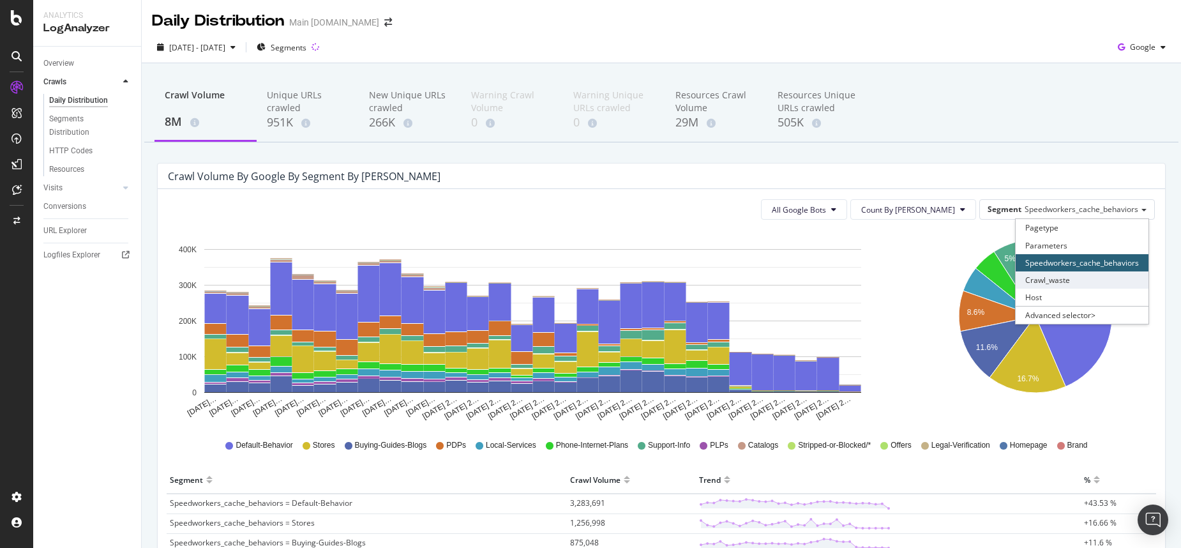
click at [1073, 284] on div "Crawl_waste" at bounding box center [1082, 279] width 133 height 17
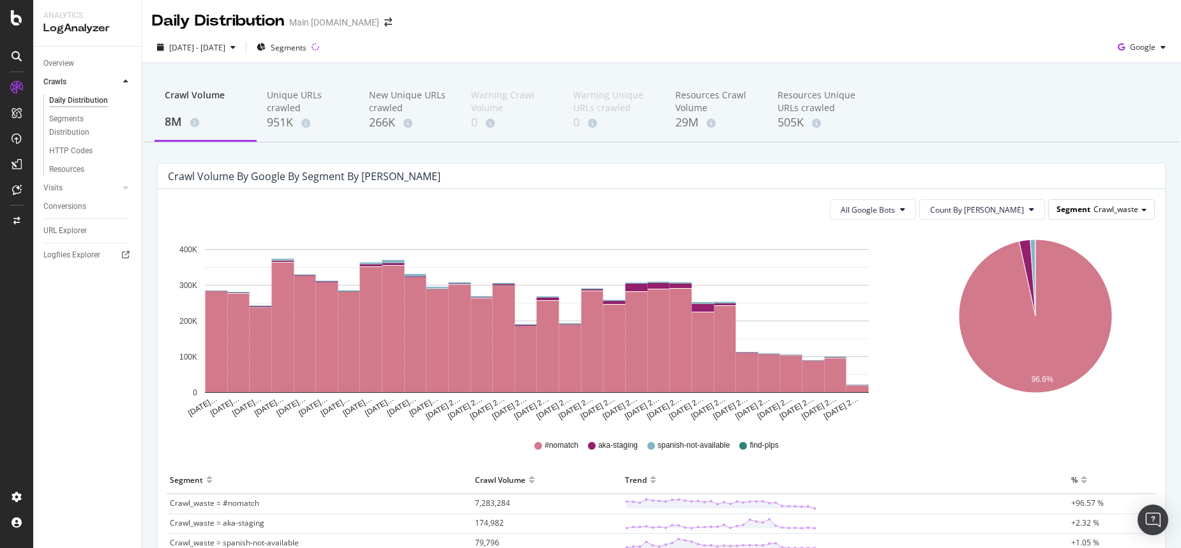
click at [1094, 206] on span "Crawl_waste" at bounding box center [1116, 209] width 45 height 11
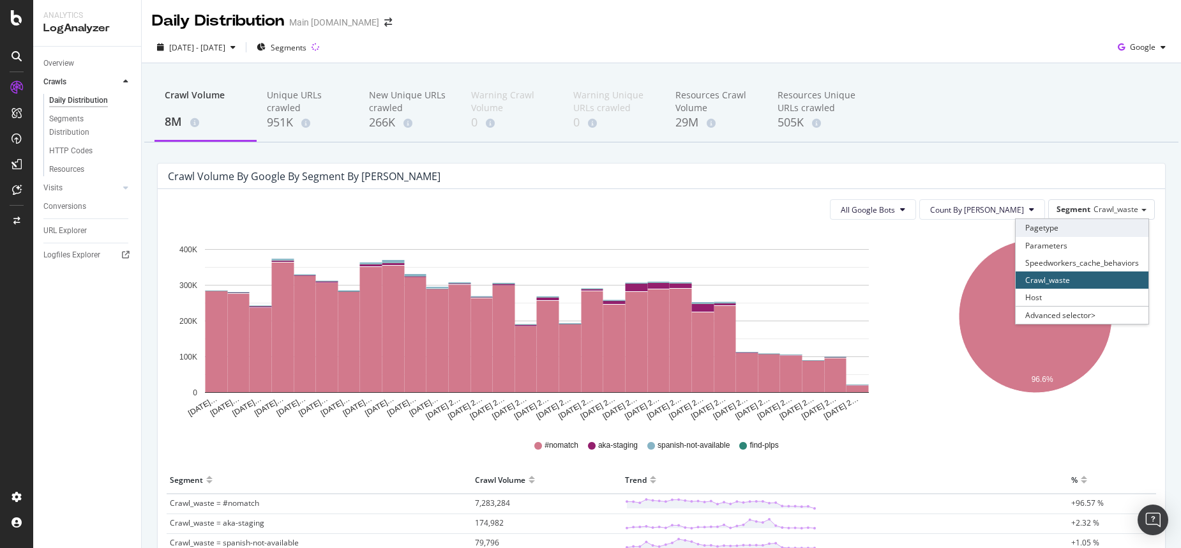
click at [1064, 225] on div "Pagetype" at bounding box center [1082, 227] width 133 height 17
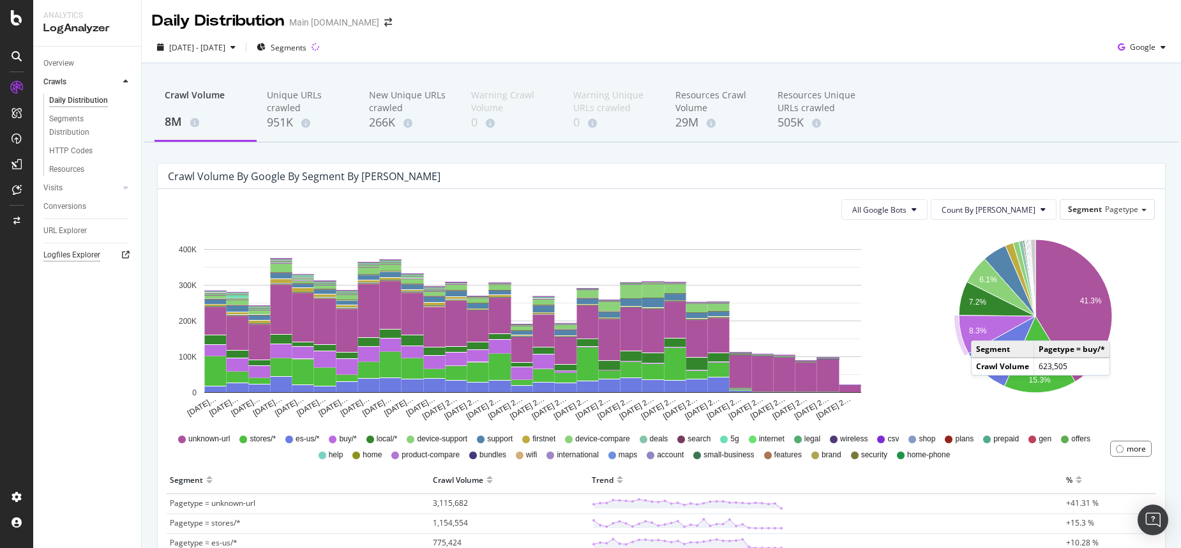
click at [70, 254] on div "Logfiles Explorer" at bounding box center [71, 254] width 57 height 13
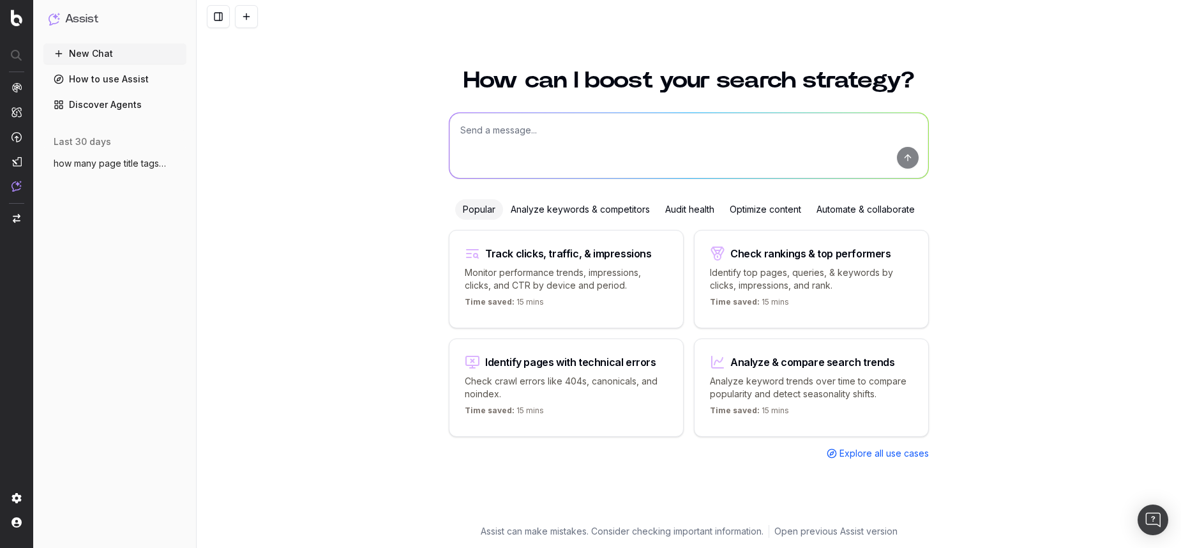
click at [524, 133] on textarea at bounding box center [689, 145] width 479 height 65
type textarea "whats the possible reason in decline for crawls in the log files from aug 14?"
click at [905, 158] on button "submit" at bounding box center [908, 158] width 22 height 22
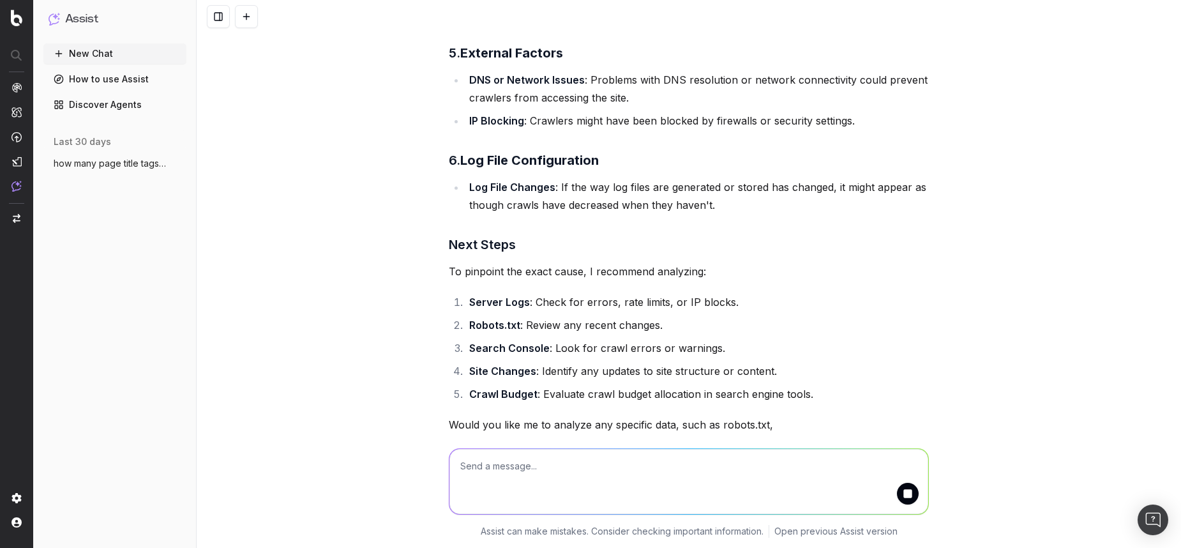
scroll to position [671, 0]
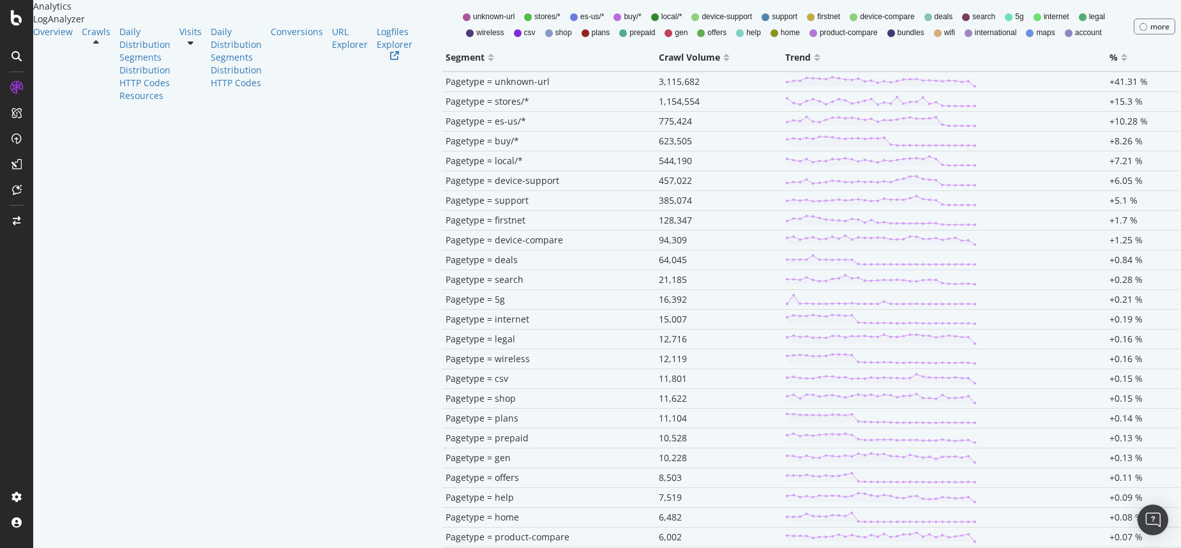
scroll to position [387, 0]
click at [13, 52] on icon at bounding box center [16, 56] width 10 height 10
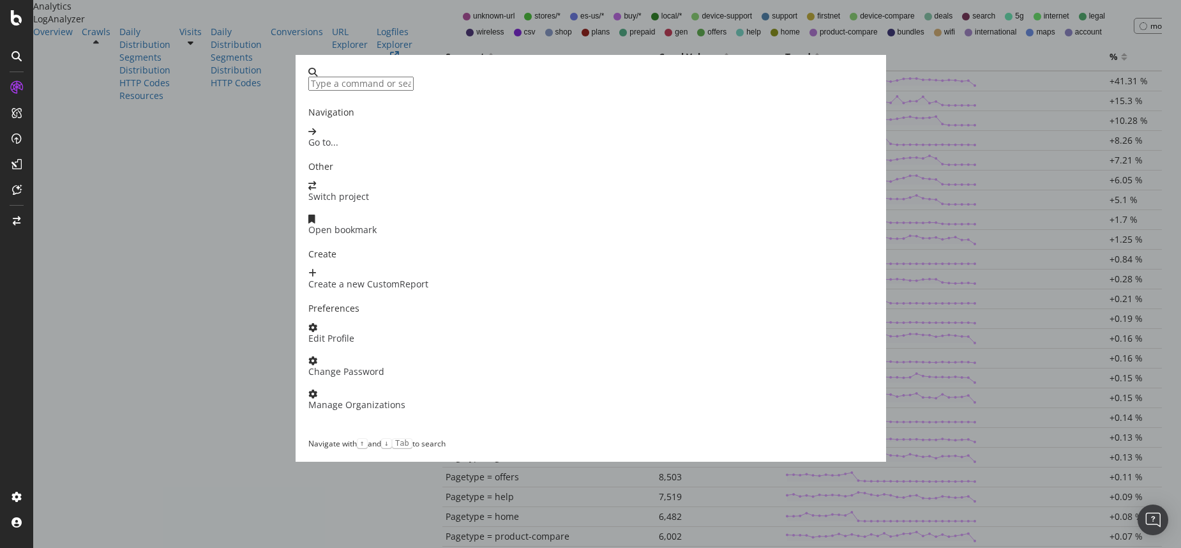
scroll to position [0, 0]
click at [369, 203] on div "Switch project" at bounding box center [338, 196] width 61 height 13
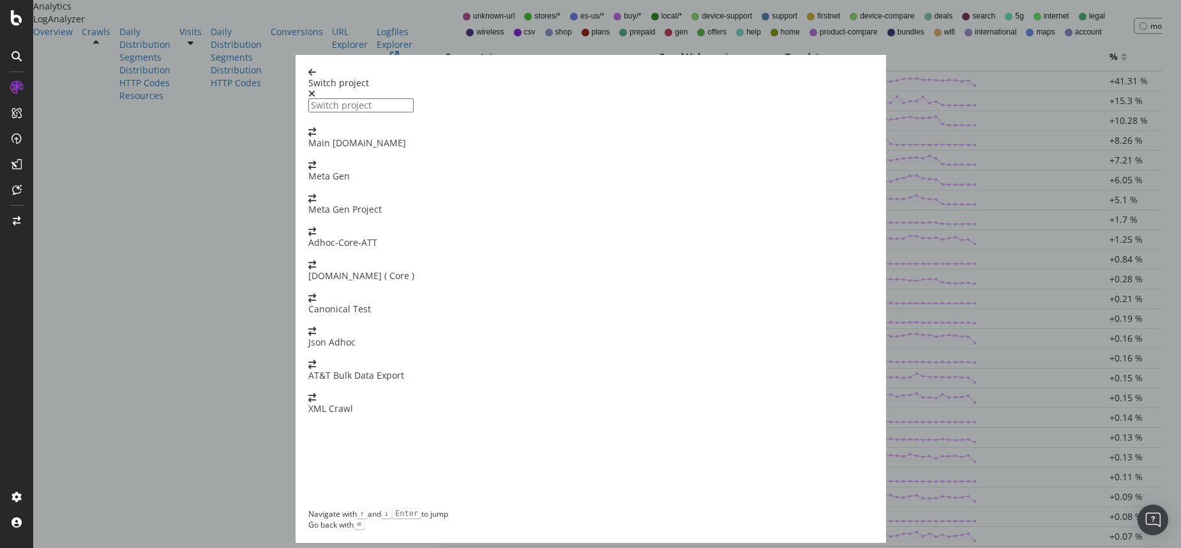
click at [402, 128] on div "Main [DOMAIN_NAME]" at bounding box center [590, 139] width 565 height 22
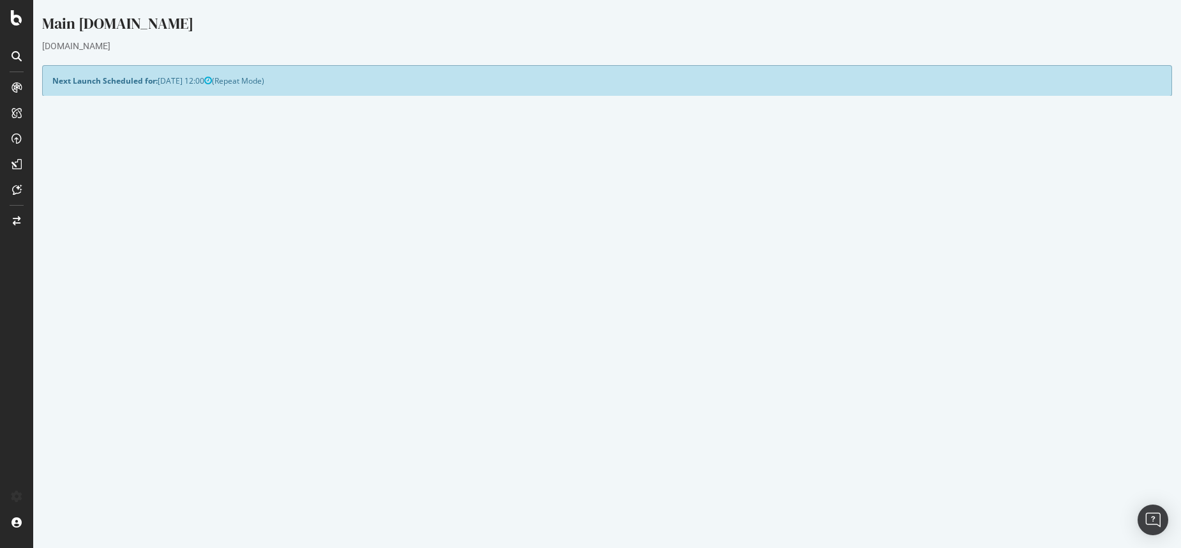
click at [884, 350] on link "Watch Live Stats" at bounding box center [893, 347] width 87 height 20
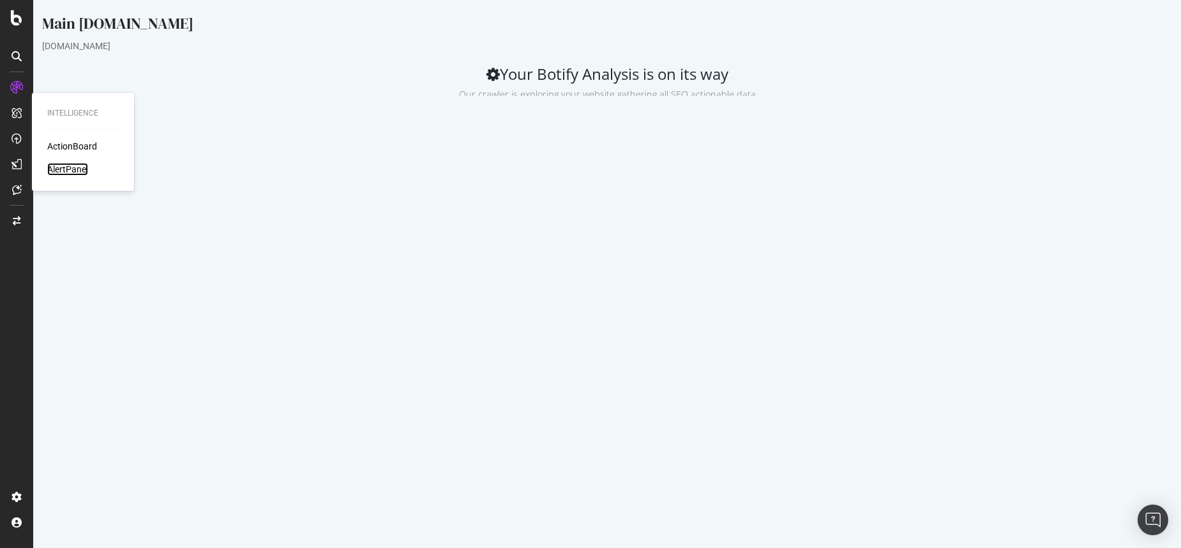
click at [59, 167] on div "AlertPanel" at bounding box center [67, 169] width 41 height 13
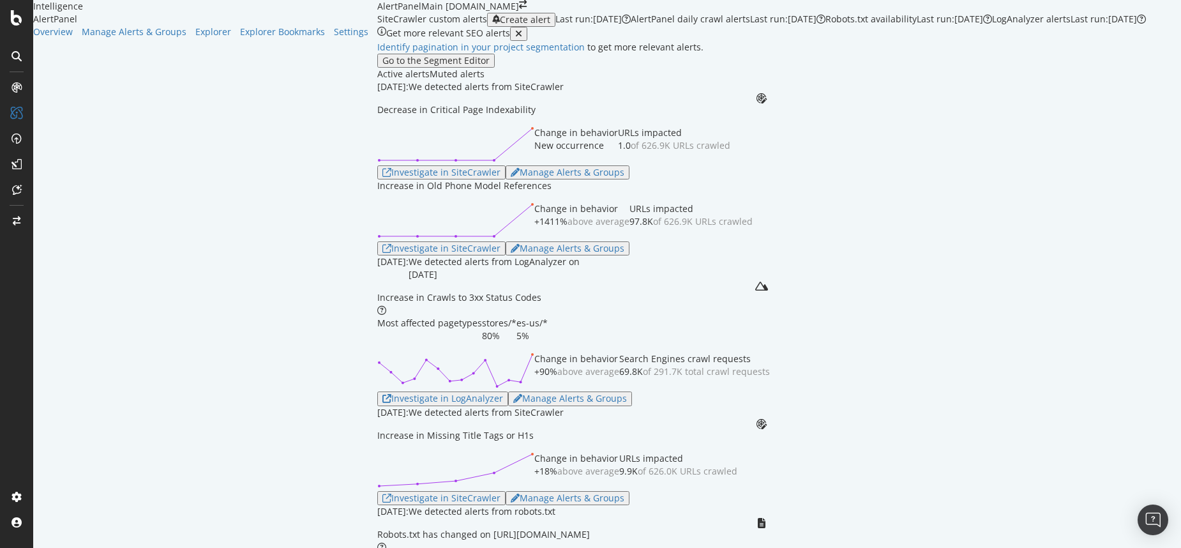
scroll to position [477, 0]
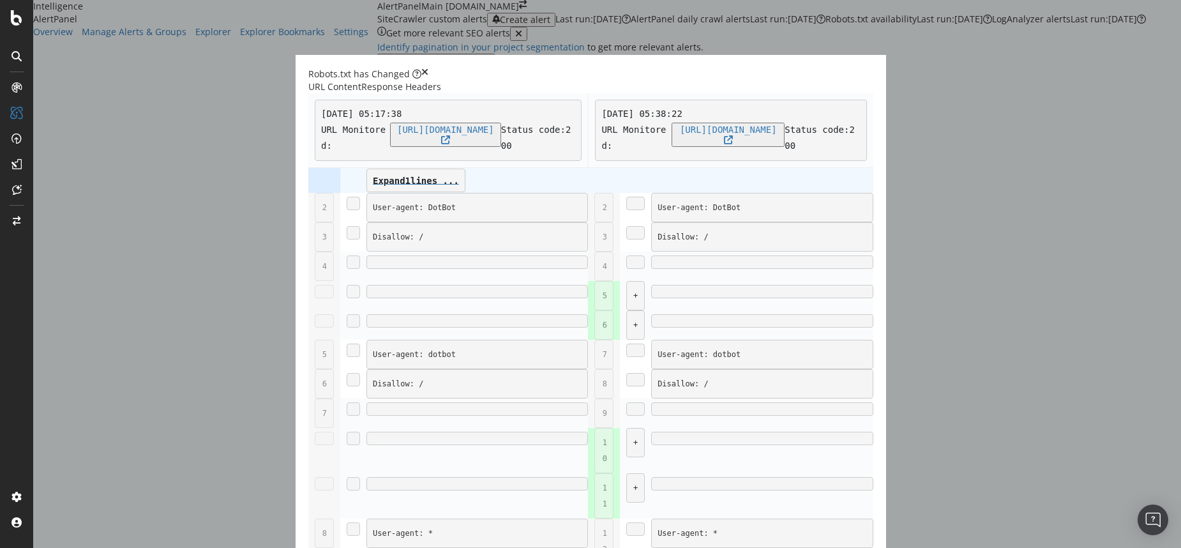
scroll to position [1637, 0]
click at [874, 68] on div "Robots.txt has Changed" at bounding box center [590, 74] width 565 height 13
click at [429, 68] on icon "times" at bounding box center [424, 74] width 7 height 13
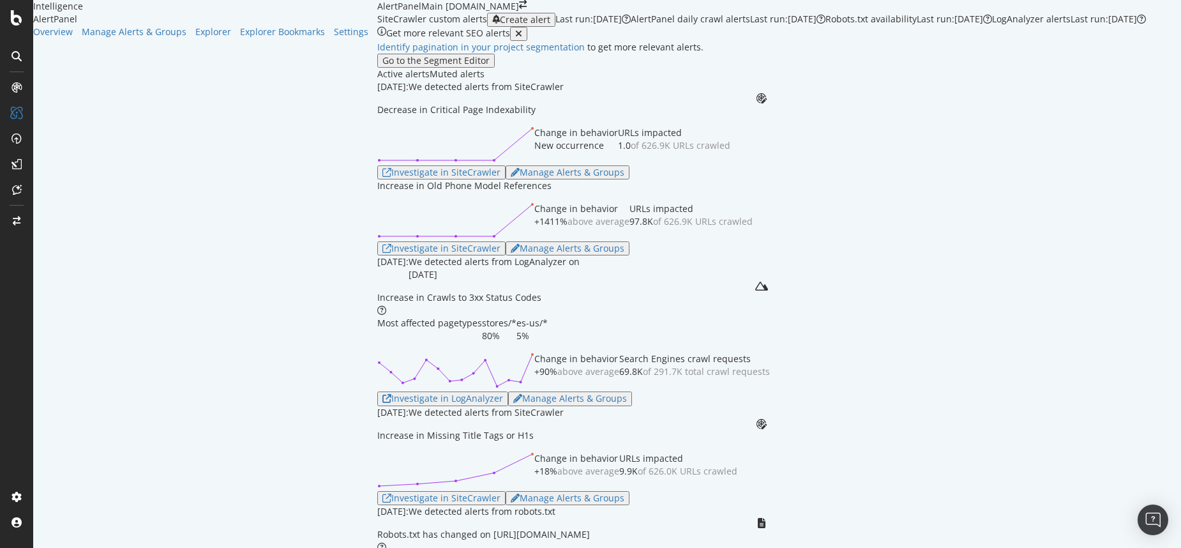
scroll to position [271, 0]
click at [383, 243] on div "Investigate in SiteCrawler" at bounding box center [442, 248] width 118 height 10
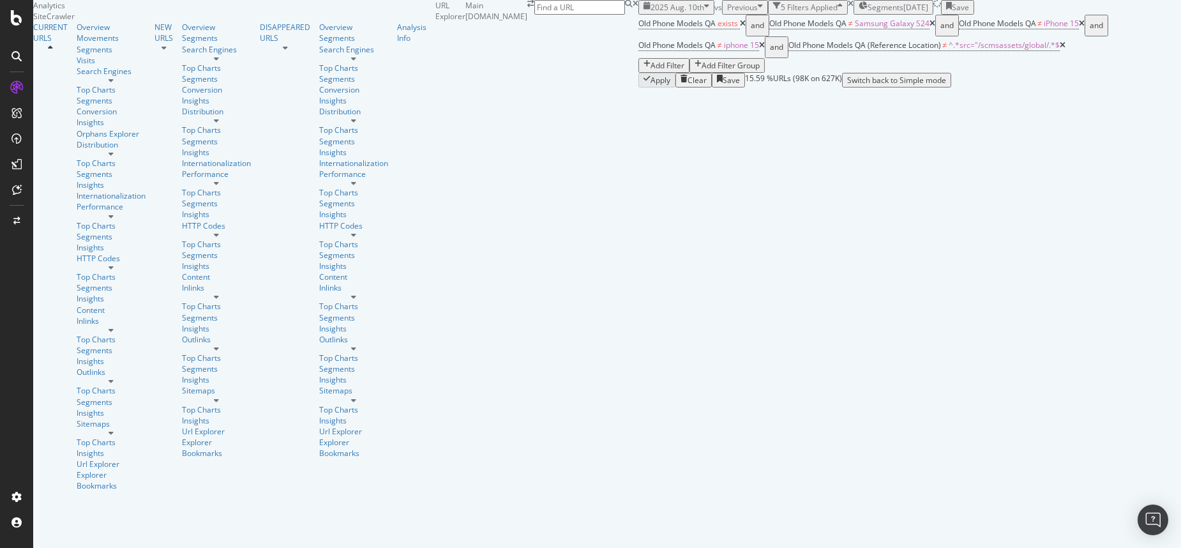
scroll to position [73, 0]
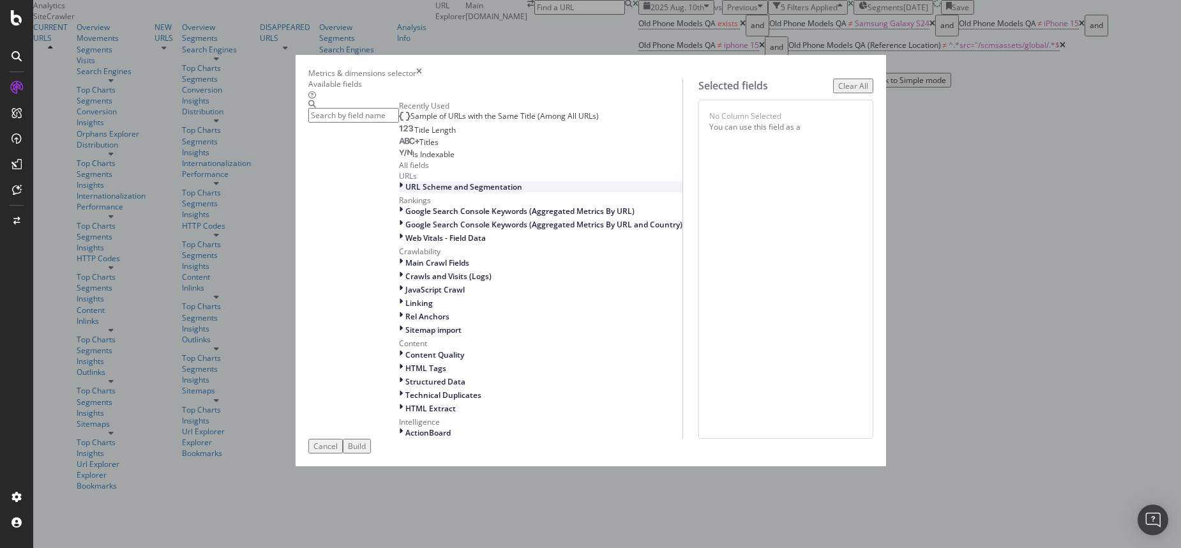
scroll to position [229, 0]
click at [406, 438] on span "ActionBoard" at bounding box center [428, 432] width 45 height 11
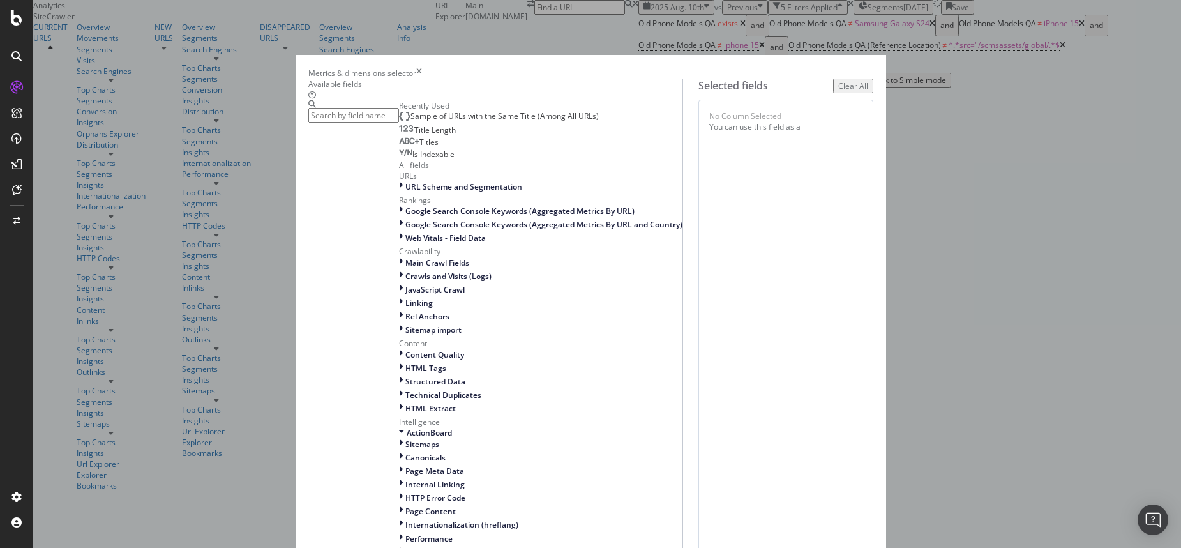
scroll to position [0, 0]
click at [399, 192] on div "URL Scheme and Segmentation" at bounding box center [541, 186] width 284 height 11
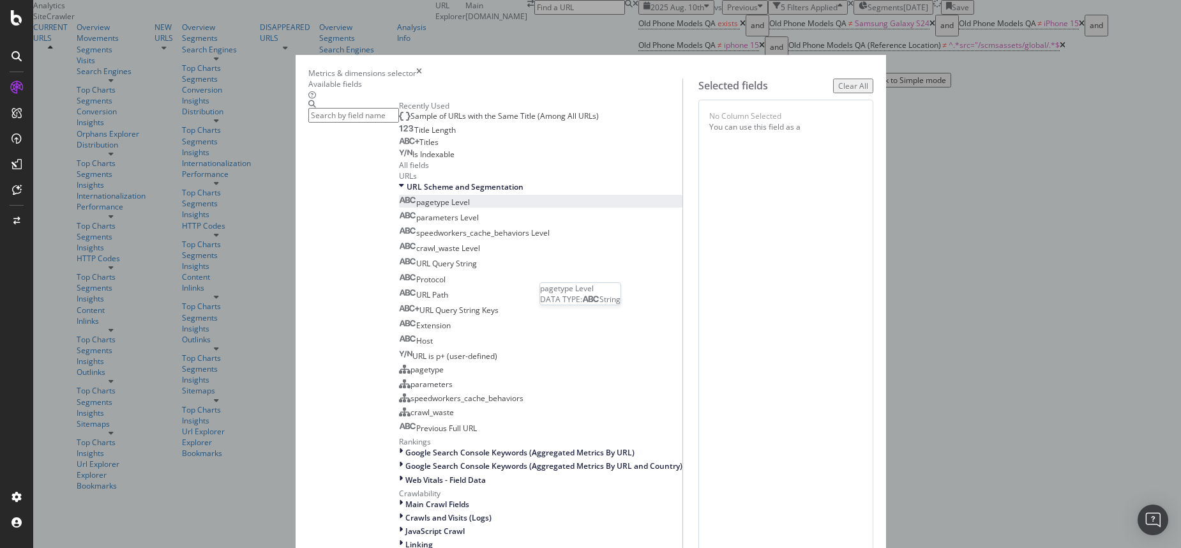
click at [416, 208] on span "pagetype Level" at bounding box center [443, 202] width 54 height 11
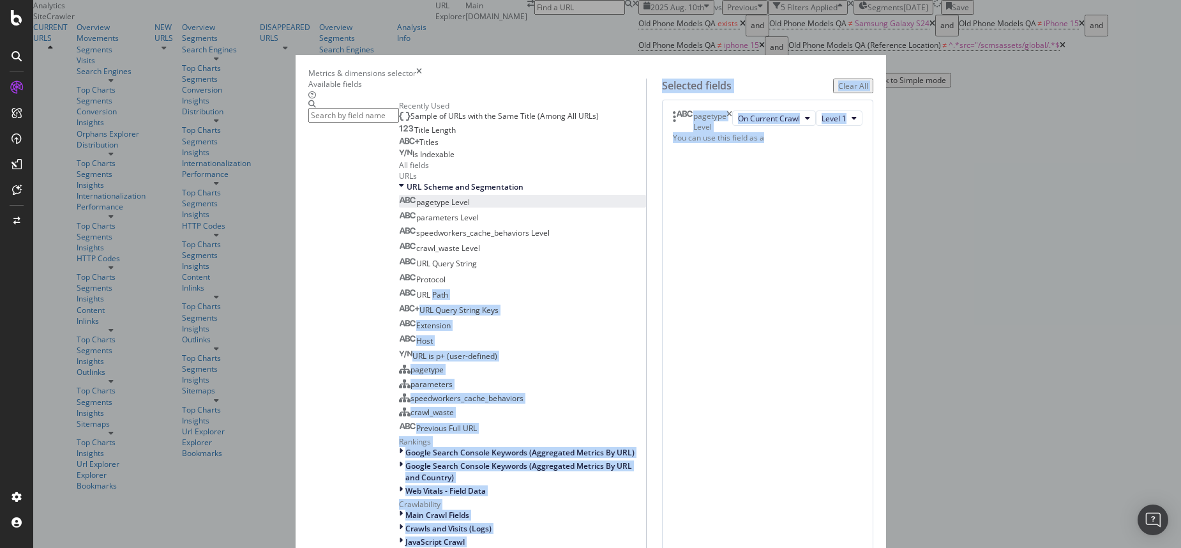
drag, startPoint x: 379, startPoint y: 404, endPoint x: 716, endPoint y: 277, distance: 360.1
click at [716, 277] on div "Available fields Recently Used Sample of URLs with the Same Title (Among All UR…" at bounding box center [590, 468] width 565 height 778
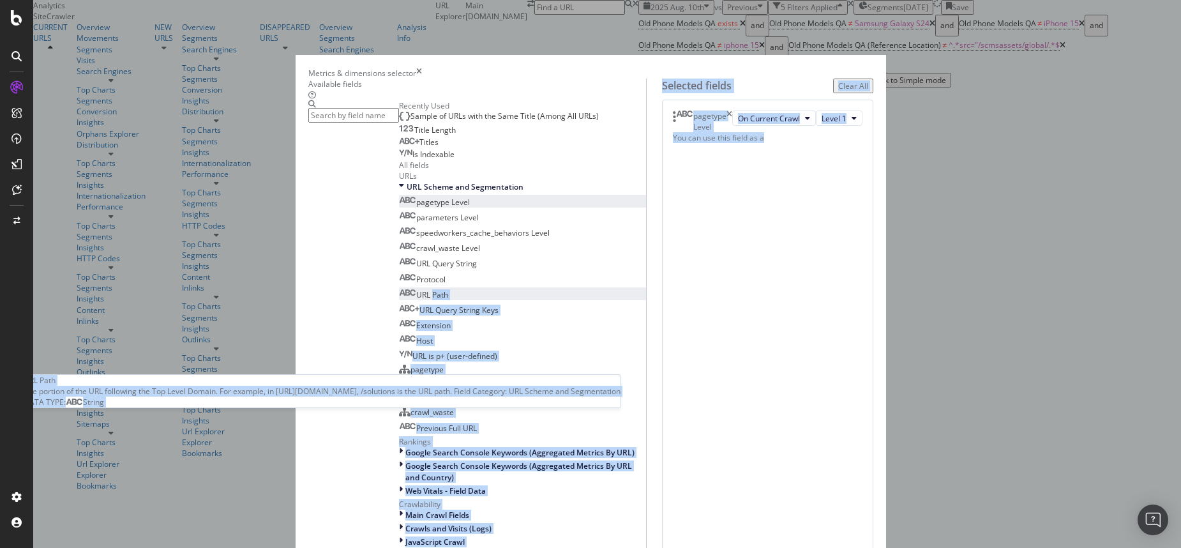
click at [416, 300] on span "URL Path" at bounding box center [432, 294] width 32 height 11
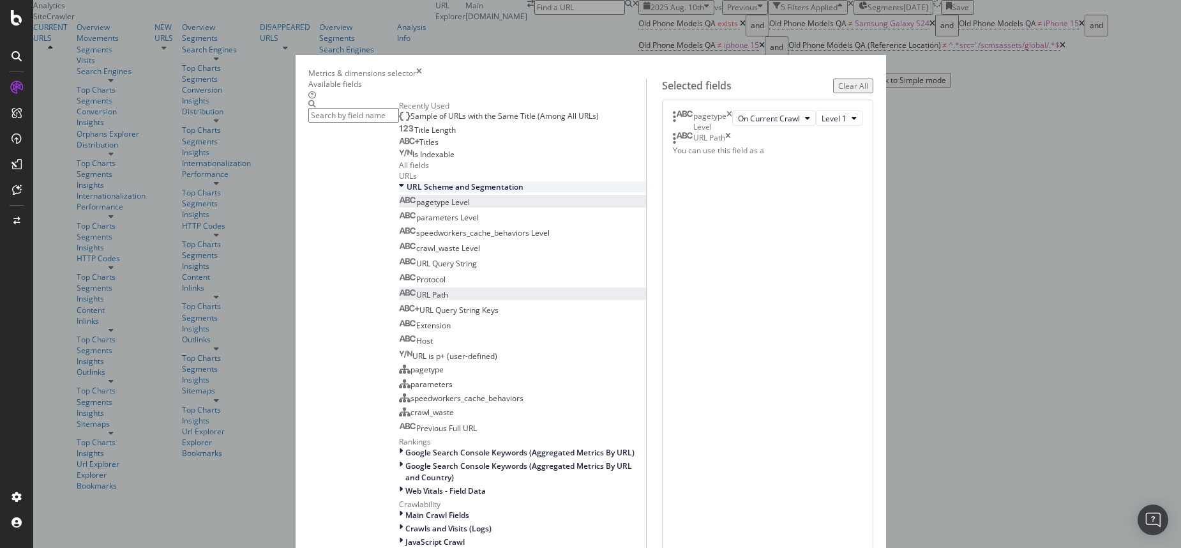
click at [399, 192] on div "URL Scheme and Segmentation" at bounding box center [522, 186] width 247 height 11
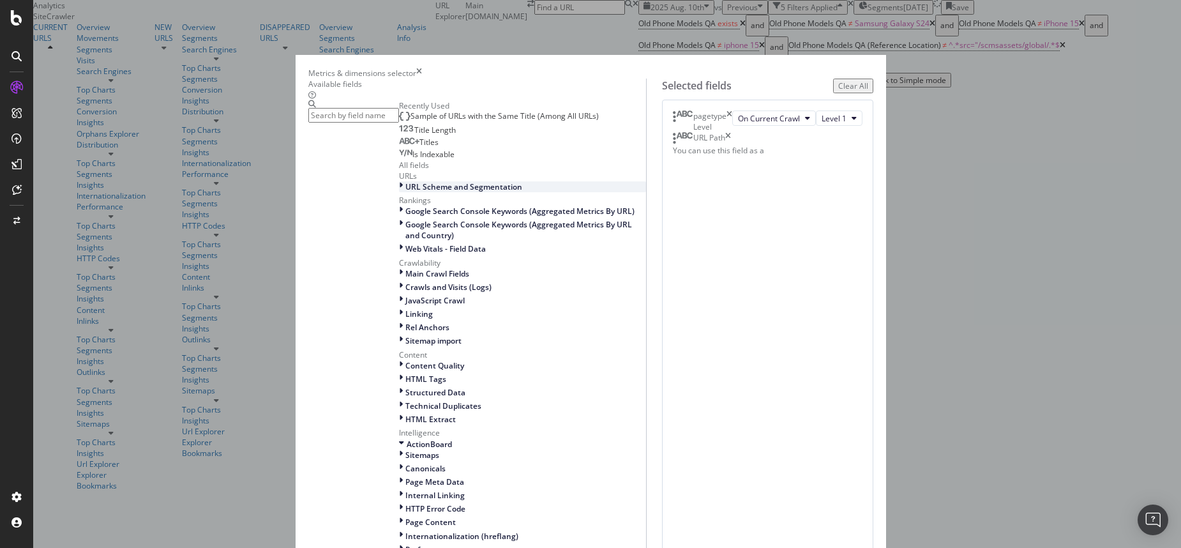
scroll to position [266, 0]
click at [406, 374] on span "HTML Tags" at bounding box center [426, 379] width 41 height 11
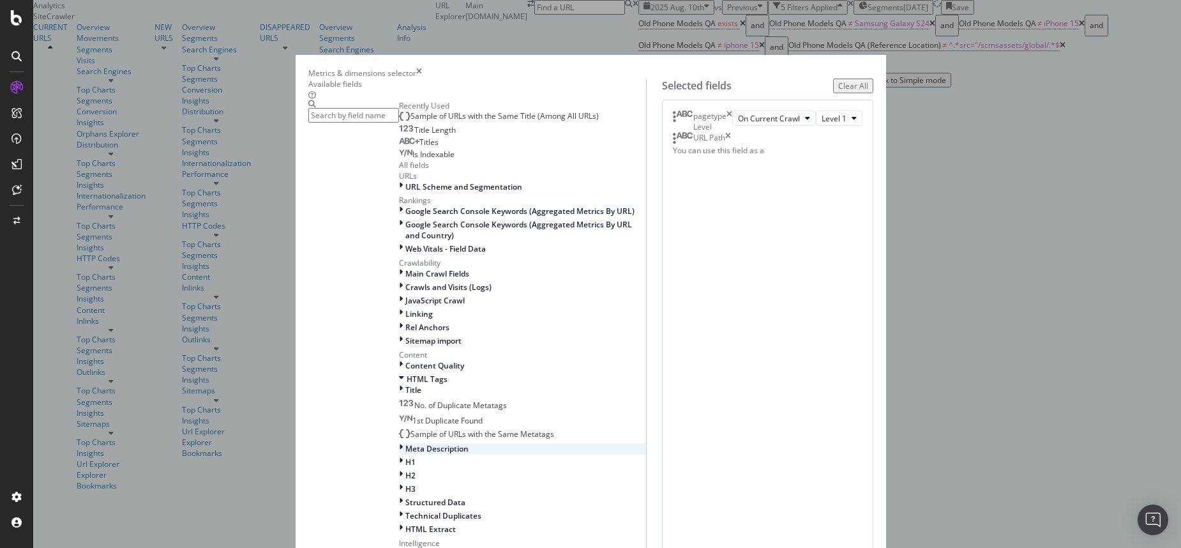
click at [399, 443] on div "Meta Description" at bounding box center [522, 448] width 247 height 11
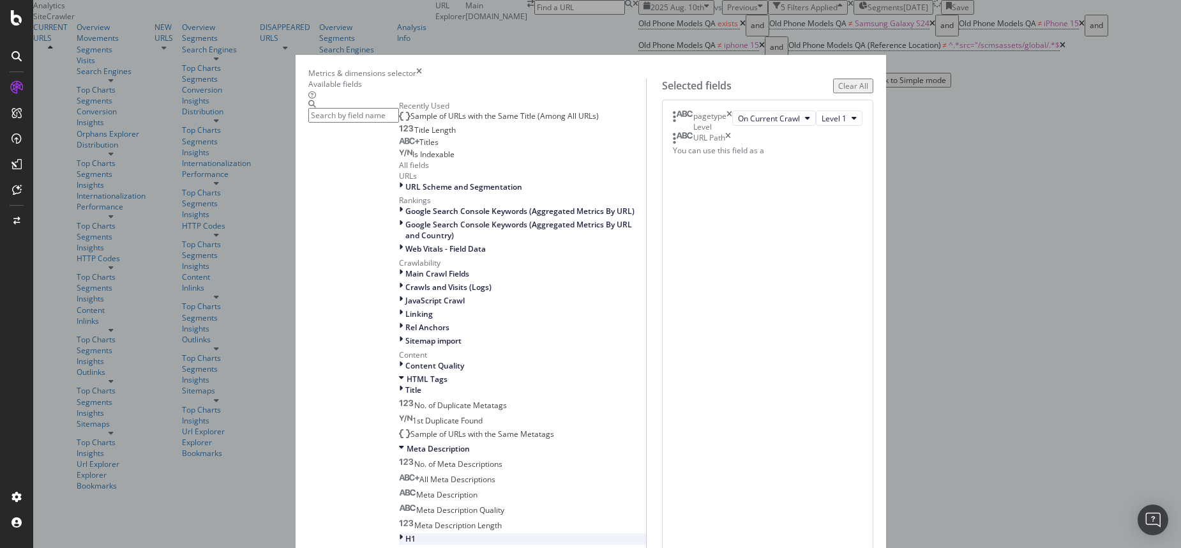
click at [399, 533] on div "H1" at bounding box center [522, 538] width 247 height 11
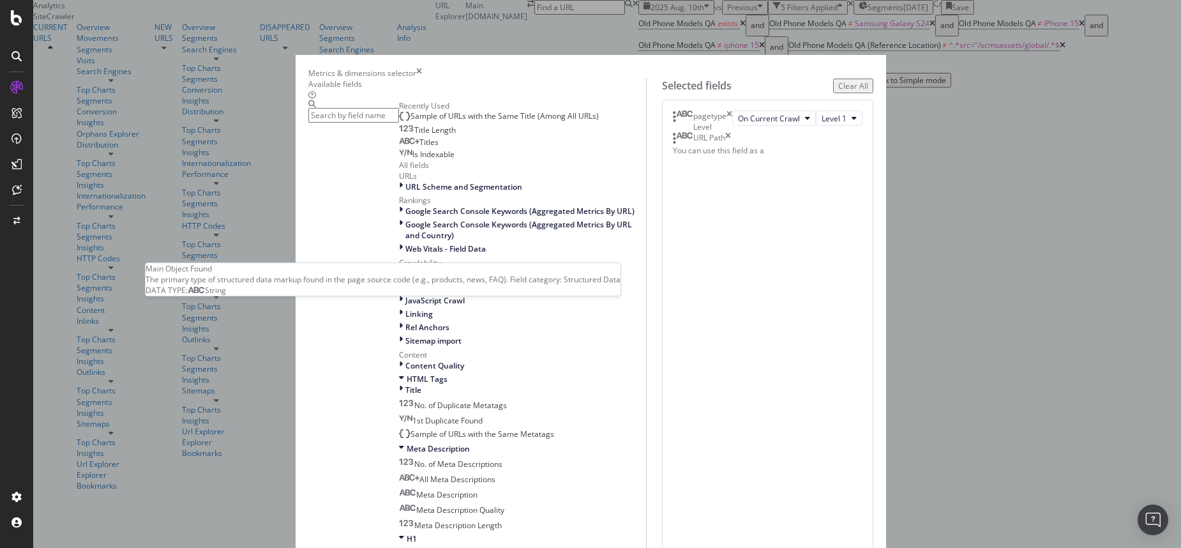
scroll to position [872, 0]
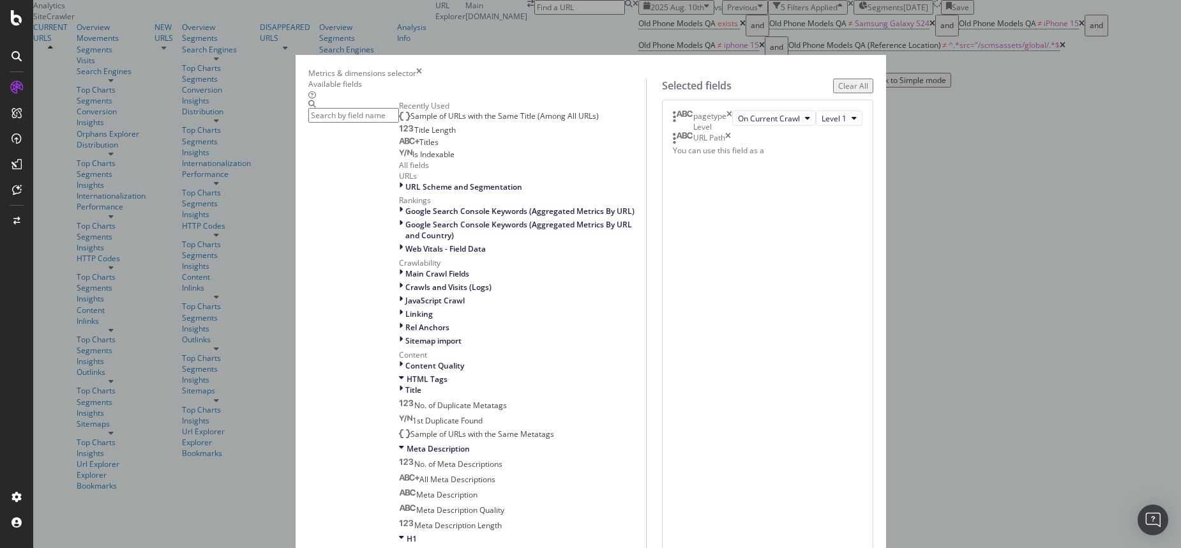
click at [731, 145] on icon "times" at bounding box center [728, 138] width 6 height 13
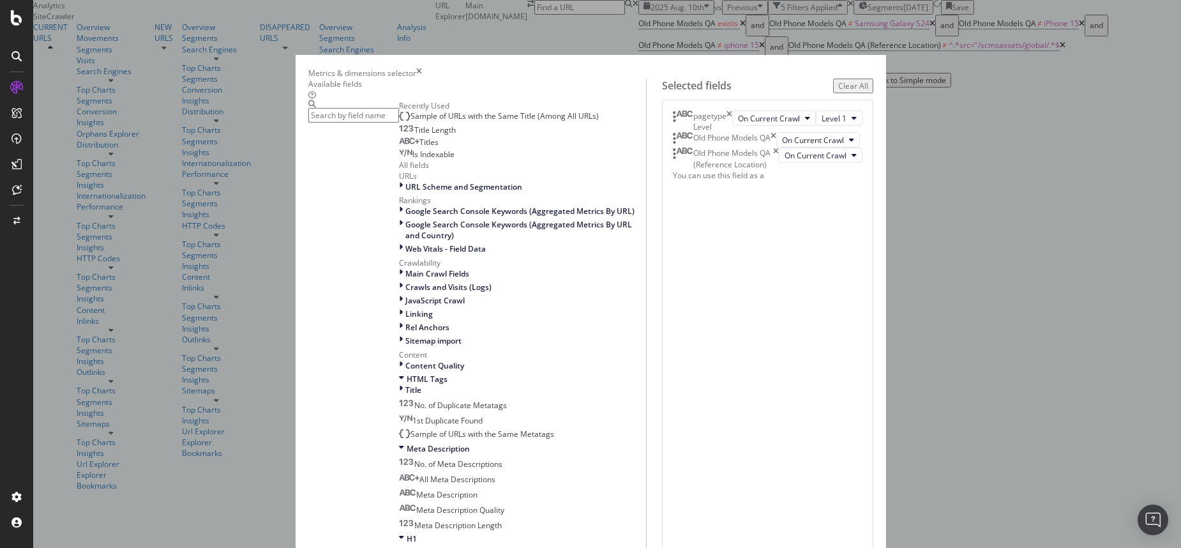
click at [732, 131] on icon "times" at bounding box center [730, 121] width 6 height 22
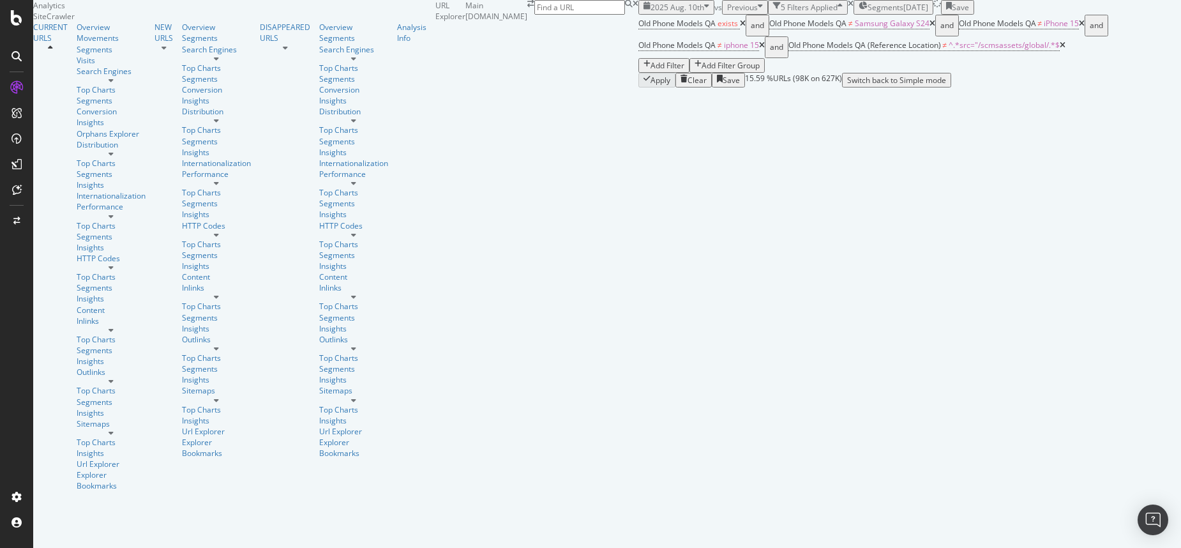
click at [651, 71] on div "Add Filter" at bounding box center [668, 65] width 34 height 11
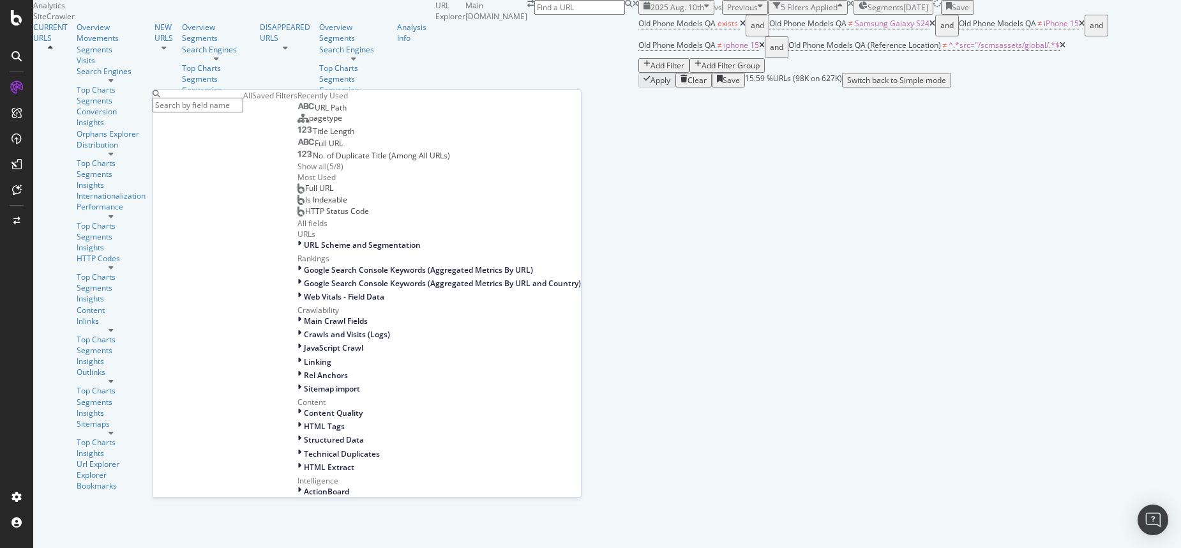
click at [315, 113] on span "URL Path" at bounding box center [331, 107] width 32 height 11
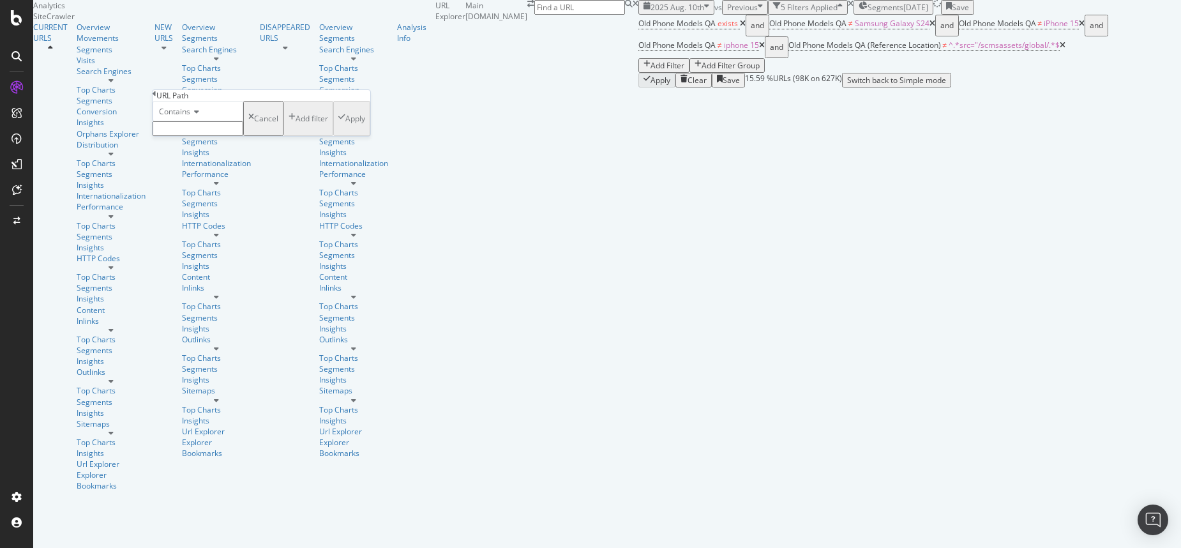
click at [199, 116] on icon at bounding box center [194, 112] width 9 height 8
click at [199, 228] on span "Doesn't contain" at bounding box center [184, 222] width 56 height 11
click at [202, 136] on input "text" at bounding box center [198, 128] width 91 height 15
type input "/buy/"
click at [345, 128] on div "Apply" at bounding box center [355, 122] width 20 height 11
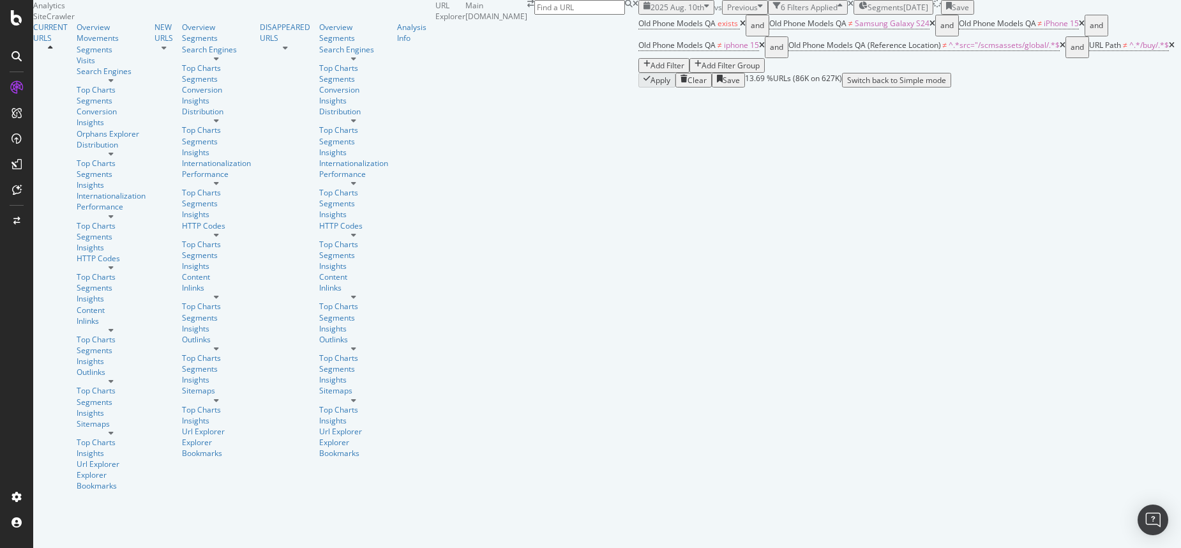
scroll to position [1819, 0]
click at [651, 71] on div "Add Filter" at bounding box center [668, 65] width 34 height 11
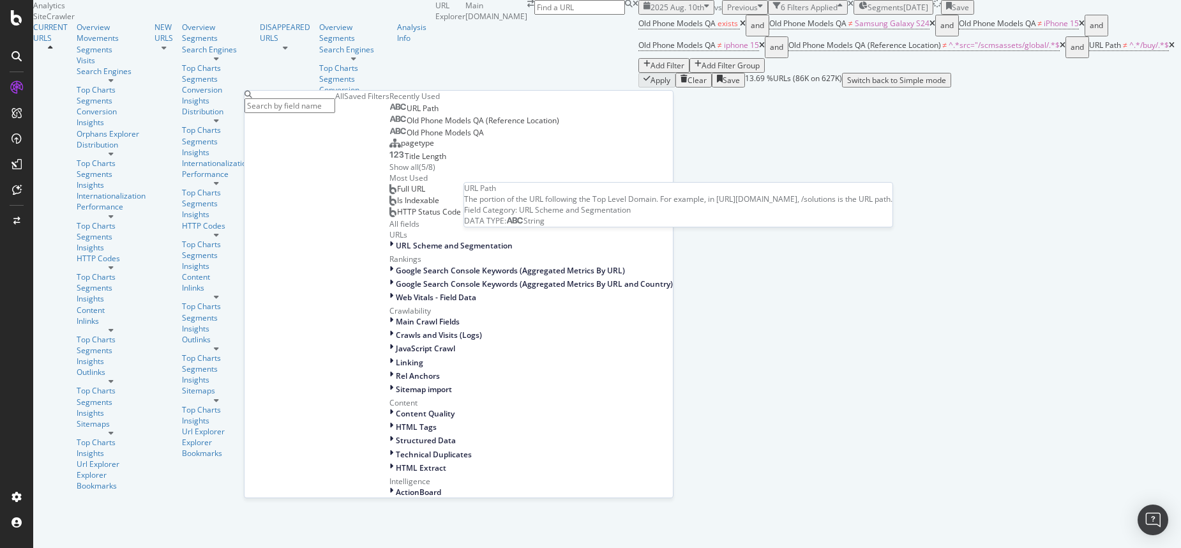
click at [407, 114] on span "URL Path" at bounding box center [423, 108] width 32 height 11
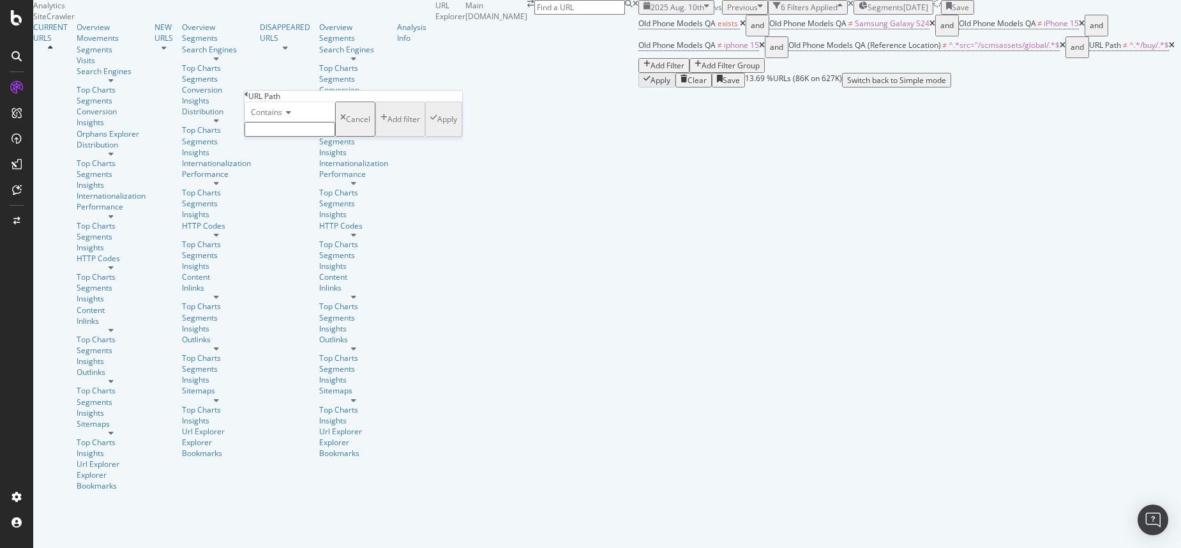
click at [291, 116] on icon at bounding box center [286, 113] width 9 height 8
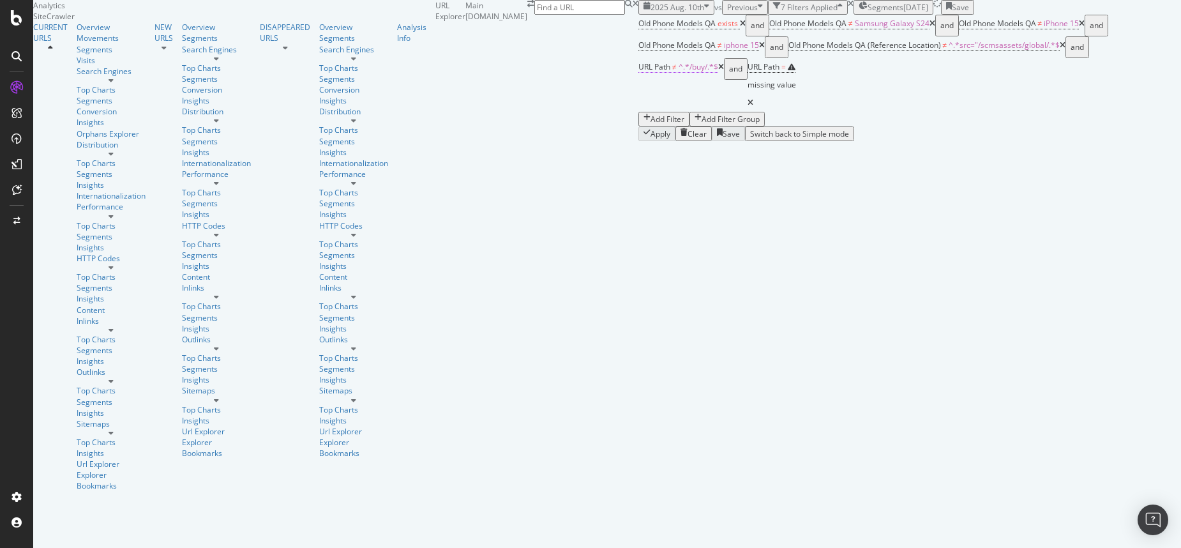
click at [679, 72] on span "^.*/buy/.*$" at bounding box center [699, 66] width 40 height 11
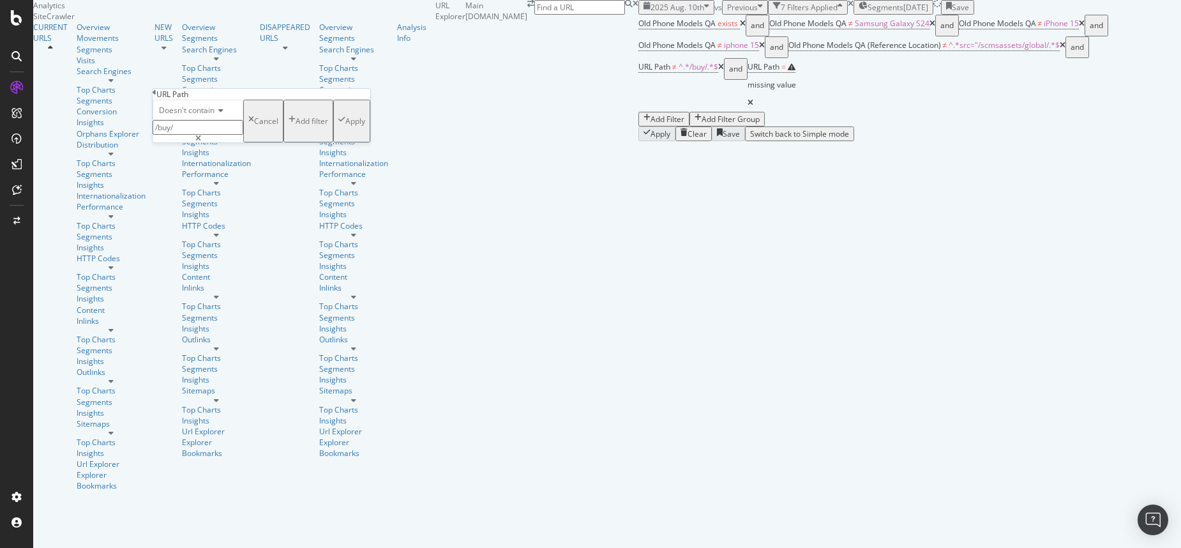
click at [296, 126] on div "Add filter" at bounding box center [312, 121] width 33 height 11
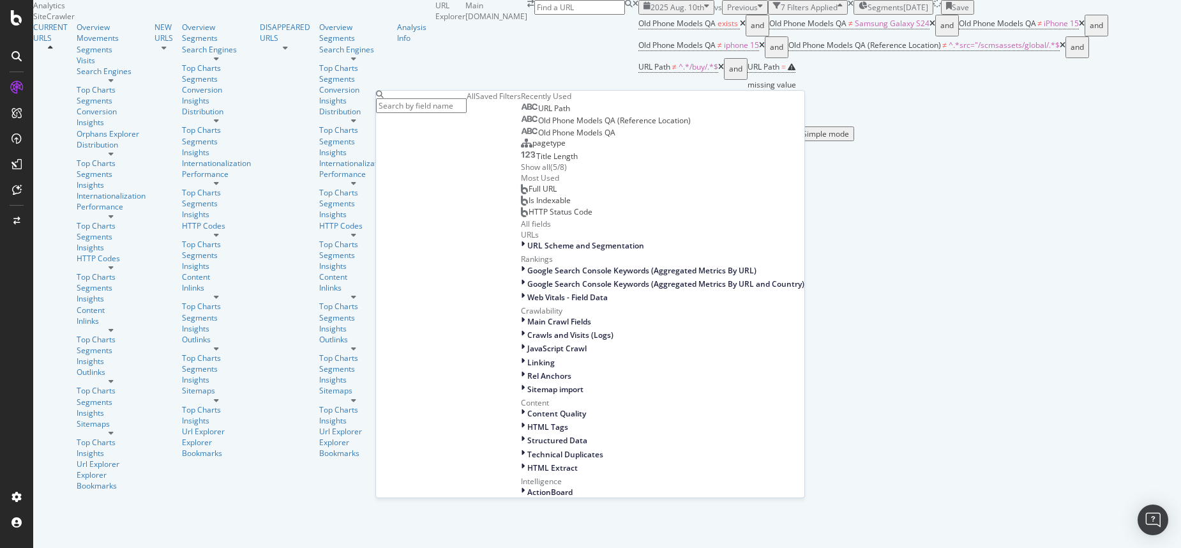
click at [538, 114] on span "URL Path" at bounding box center [554, 108] width 32 height 11
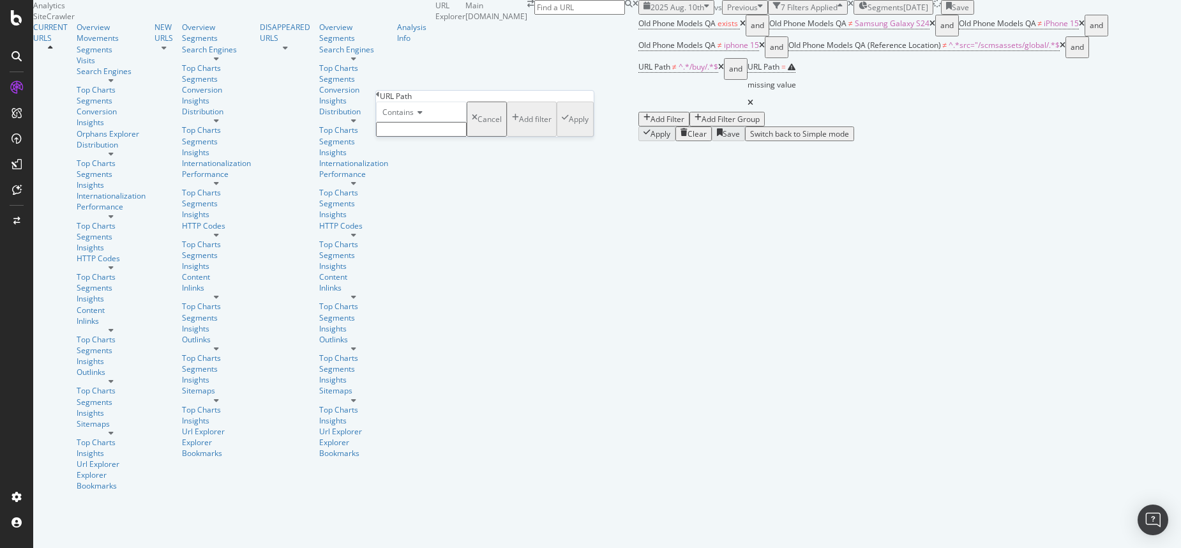
click at [420, 116] on icon at bounding box center [418, 113] width 9 height 8
click at [422, 229] on span "Doesn't contain" at bounding box center [408, 223] width 56 height 11
click at [410, 137] on input "text" at bounding box center [421, 129] width 91 height 15
type input "/device-compare/"
click at [557, 144] on button "Apply" at bounding box center [575, 123] width 37 height 43
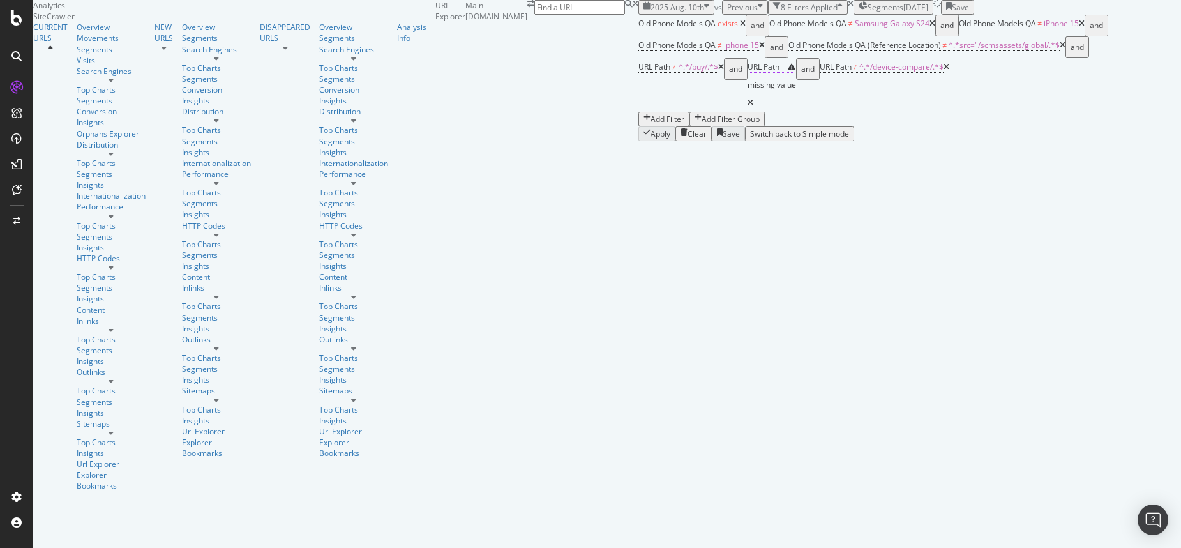
click at [748, 94] on div "missing value" at bounding box center [772, 85] width 49 height 18
click at [310, 114] on icon at bounding box center [307, 111] width 9 height 8
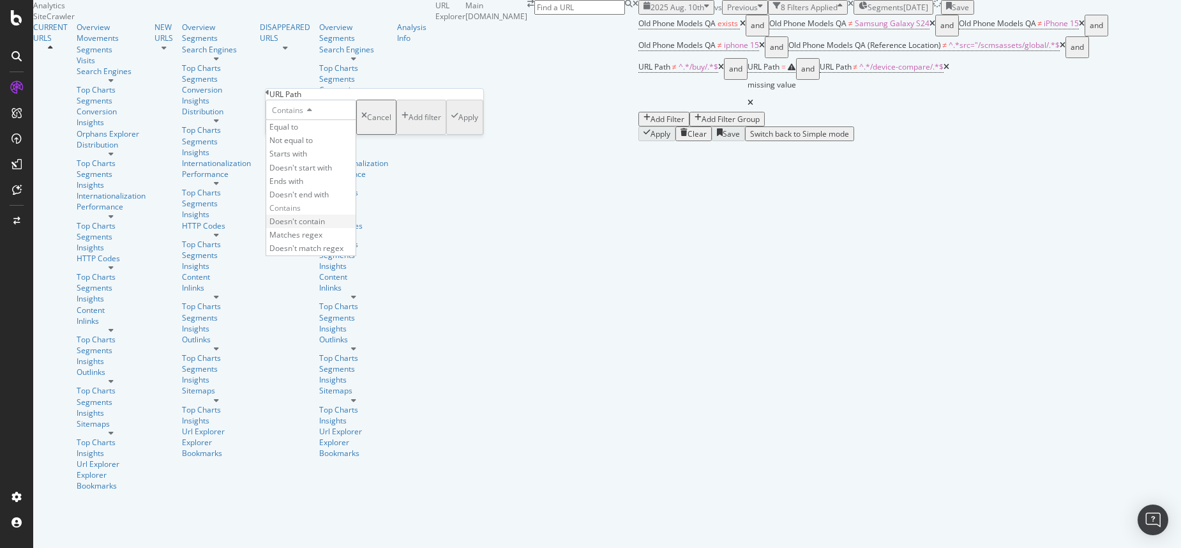
click at [312, 228] on div "Doesn't contain" at bounding box center [310, 221] width 89 height 13
click at [293, 135] on input "text" at bounding box center [311, 127] width 91 height 15
type input "/device-support/"
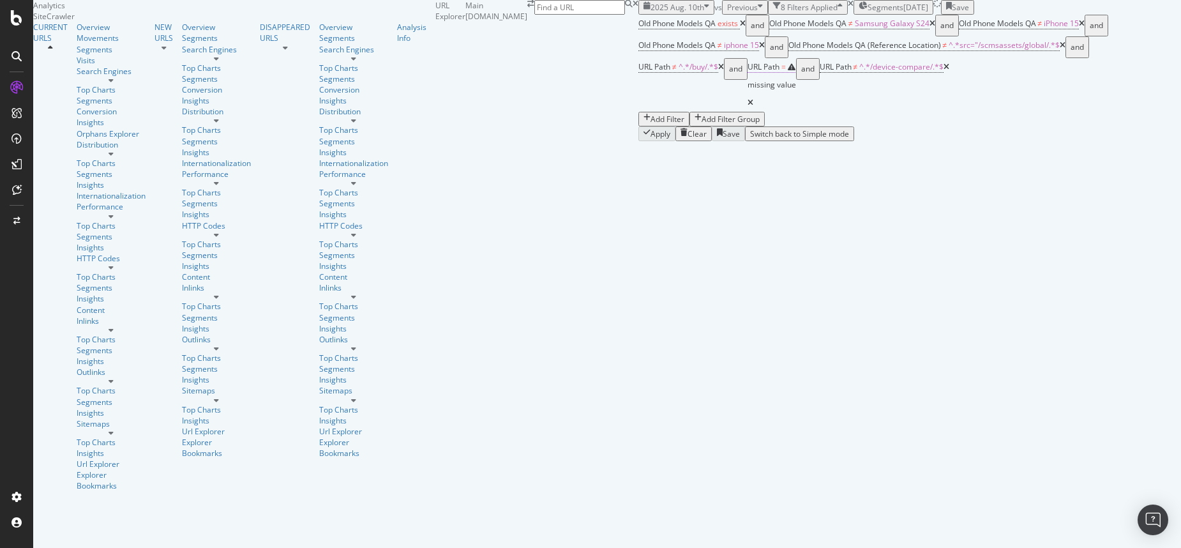
click at [748, 94] on div "missing value" at bounding box center [772, 85] width 49 height 18
click at [314, 135] on input "text" at bounding box center [311, 127] width 91 height 15
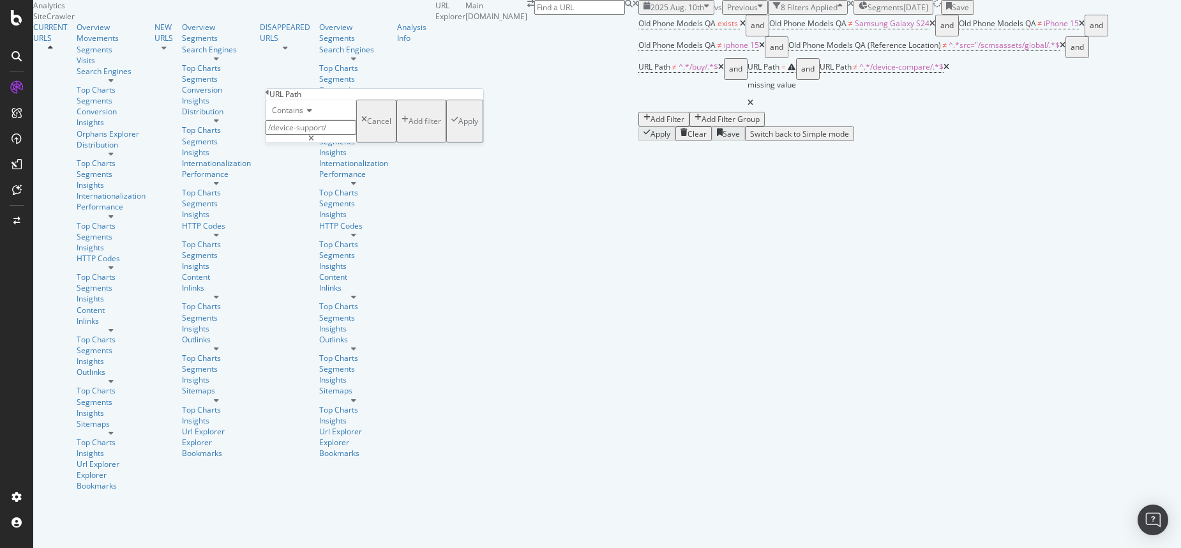
type input "/device-support/"
click at [459, 126] on div "Apply" at bounding box center [469, 121] width 20 height 11
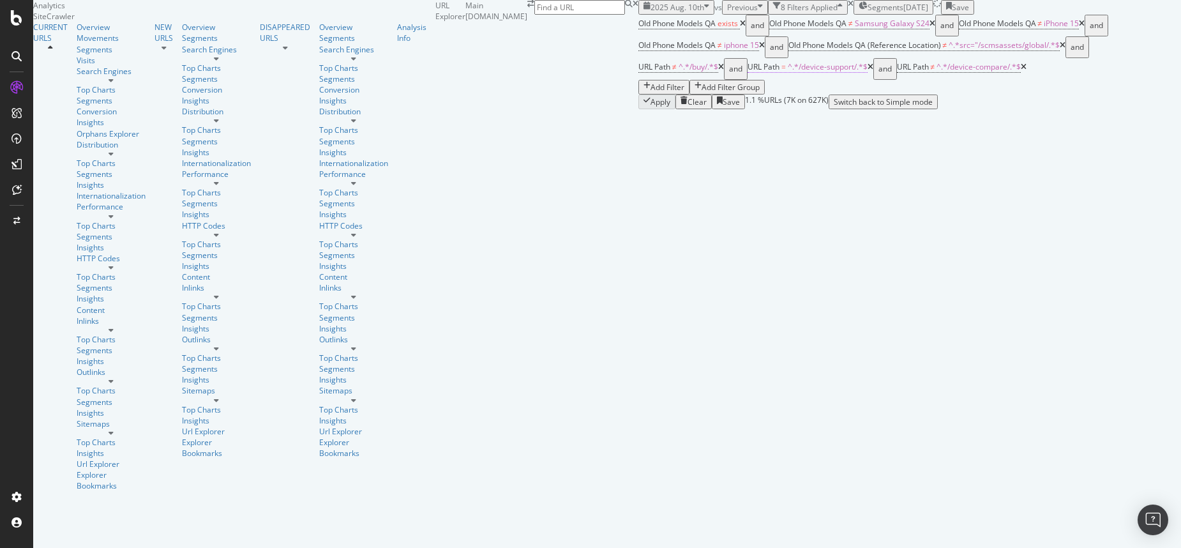
click at [788, 72] on span "^.*/device-support/.*$" at bounding box center [828, 66] width 80 height 11
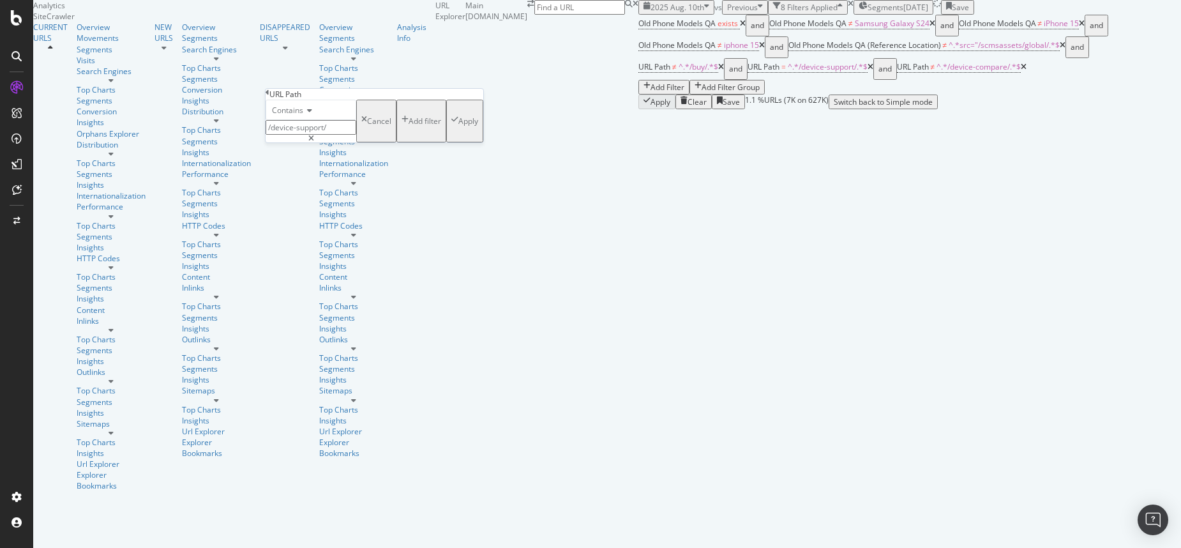
click at [312, 114] on icon at bounding box center [307, 111] width 9 height 8
click at [314, 227] on span "Doesn't contain" at bounding box center [297, 221] width 56 height 11
click at [459, 126] on div "Apply" at bounding box center [469, 121] width 20 height 11
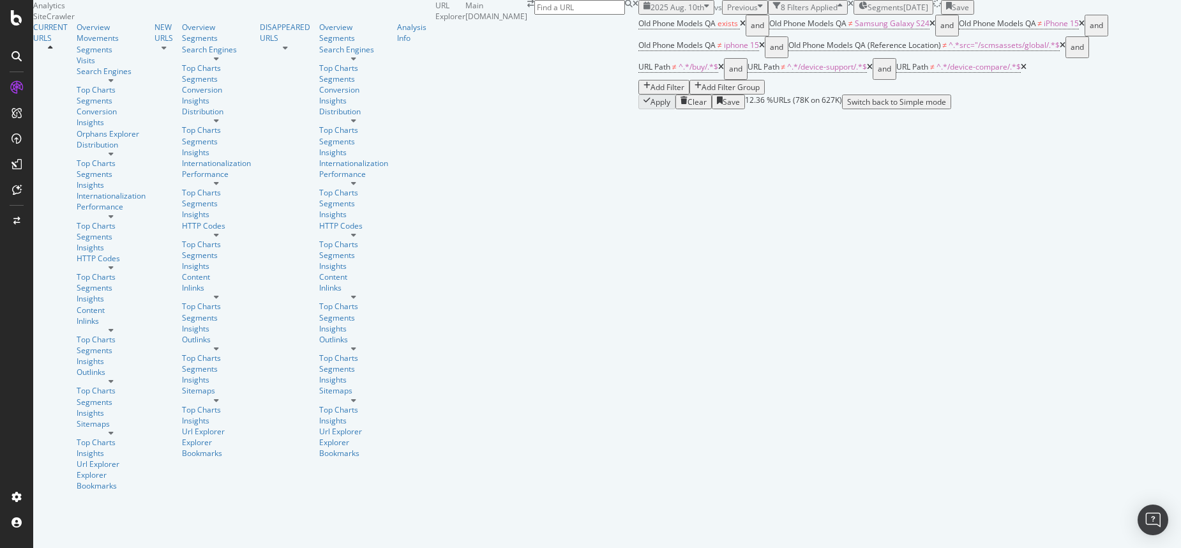
click at [651, 93] on div "Add Filter" at bounding box center [668, 87] width 34 height 11
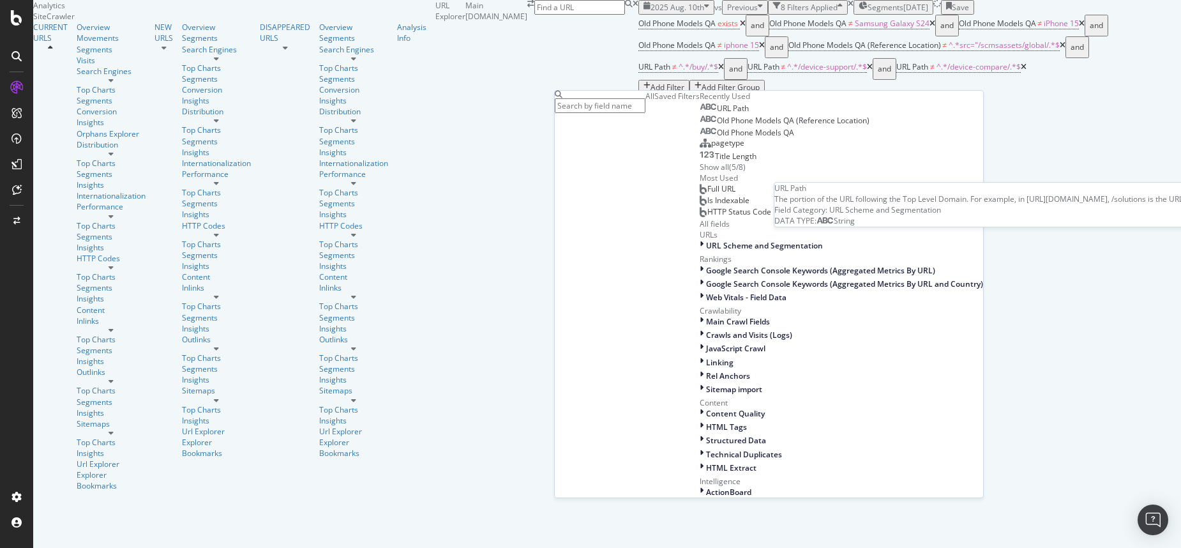
click at [717, 114] on span "URL Path" at bounding box center [733, 108] width 32 height 11
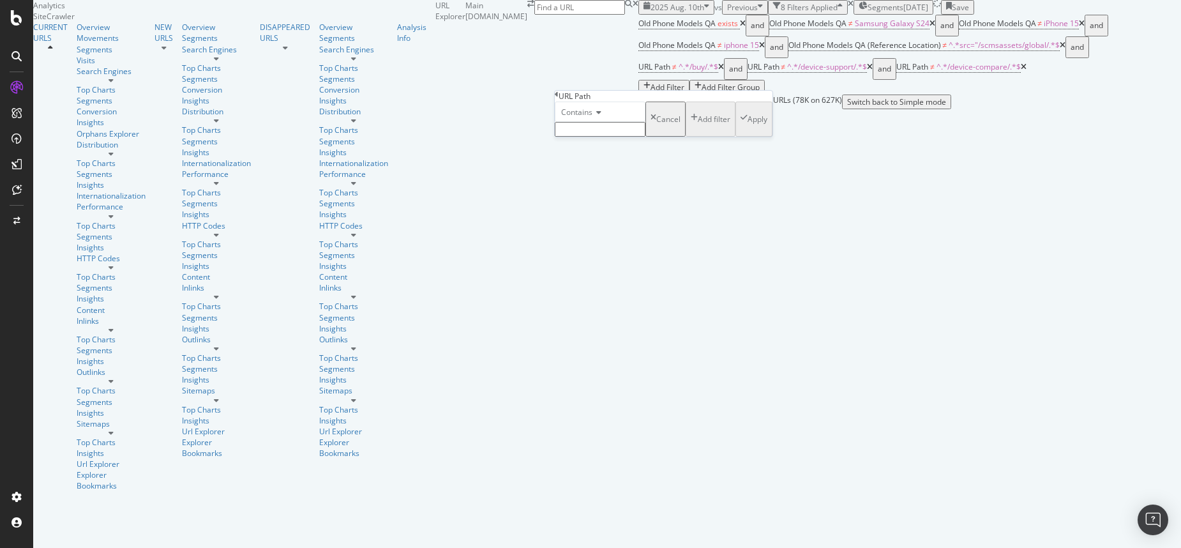
click at [591, 118] on span "Contains" at bounding box center [576, 112] width 31 height 11
click at [608, 229] on span "Doesn't contain" at bounding box center [587, 223] width 56 height 11
click at [586, 137] on input "text" at bounding box center [600, 129] width 91 height 15
type input "par"
click at [591, 118] on span "Doesn't contain" at bounding box center [589, 112] width 56 height 11
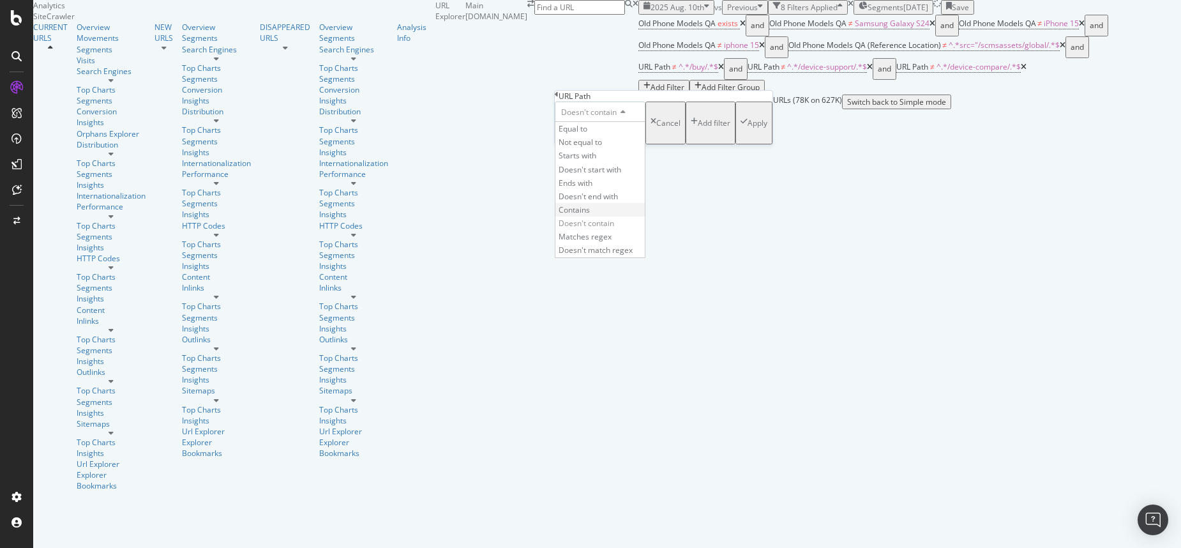
click at [590, 215] on span "Contains" at bounding box center [574, 209] width 31 height 11
click at [597, 137] on input "par" at bounding box center [600, 129] width 91 height 15
click at [599, 116] on icon at bounding box center [597, 113] width 9 height 8
click at [642, 121] on div "Contains Equal to Not equal to Starts with Doesn't start with Ends with Doesn't…" at bounding box center [664, 123] width 218 height 43
drag, startPoint x: 622, startPoint y: 158, endPoint x: 517, endPoint y: 137, distance: 107.5
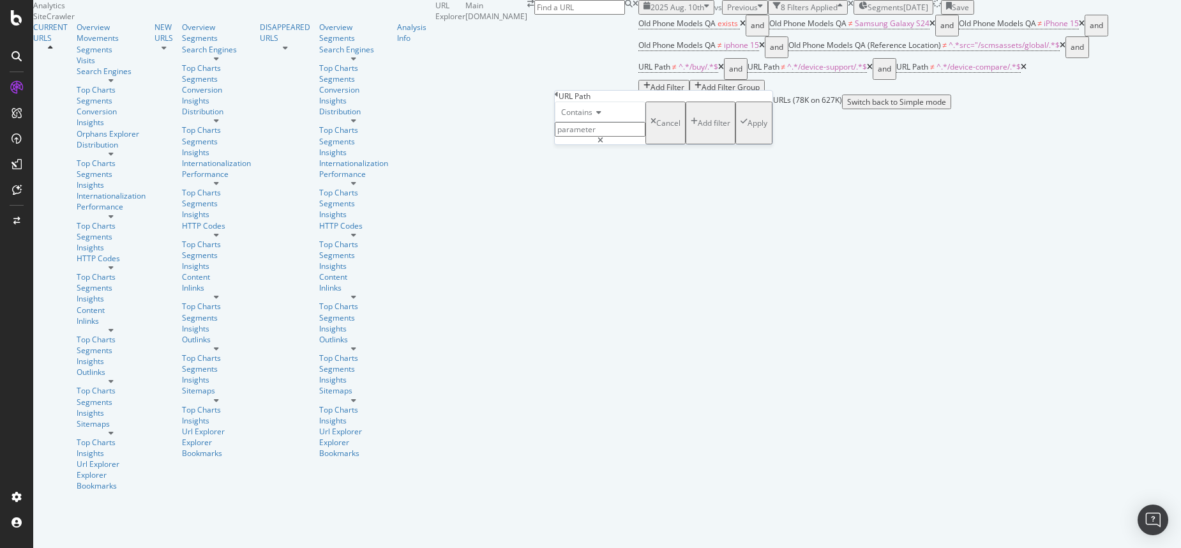
click at [524, 142] on body "Analytics SiteCrawler CURRENT URLS Overview Movements Segments Visits Search En…" at bounding box center [590, 274] width 1181 height 548
type input "?"
click at [578, 118] on span "Contains" at bounding box center [576, 112] width 31 height 11
click at [598, 229] on span "Doesn't contain" at bounding box center [587, 223] width 56 height 11
click at [748, 128] on div "Apply" at bounding box center [758, 123] width 20 height 11
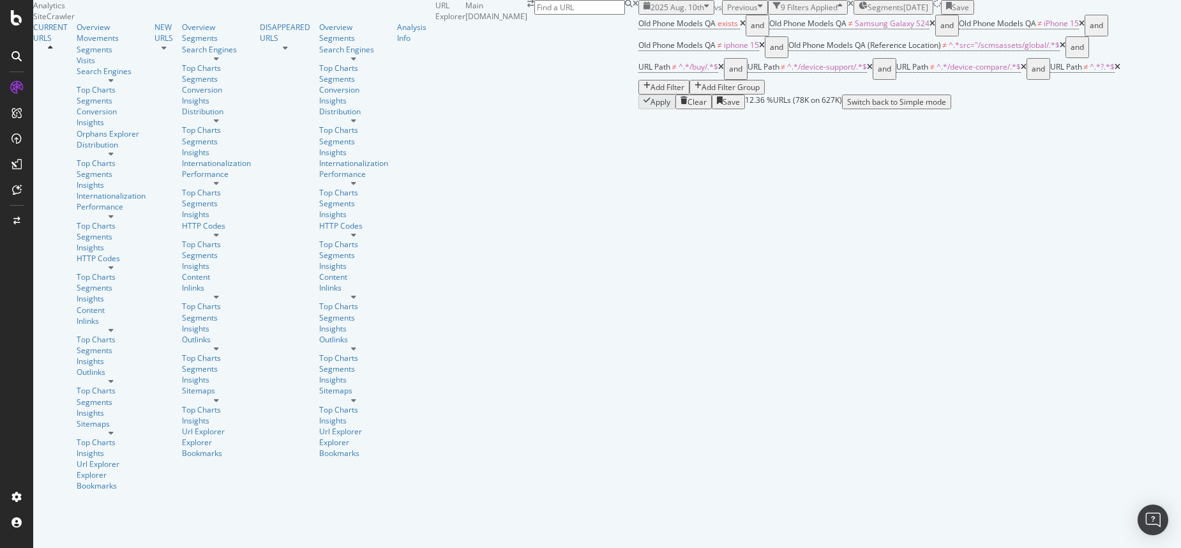
scroll to position [97, 0]
click at [685, 82] on div "Add Filter" at bounding box center [668, 87] width 34 height 11
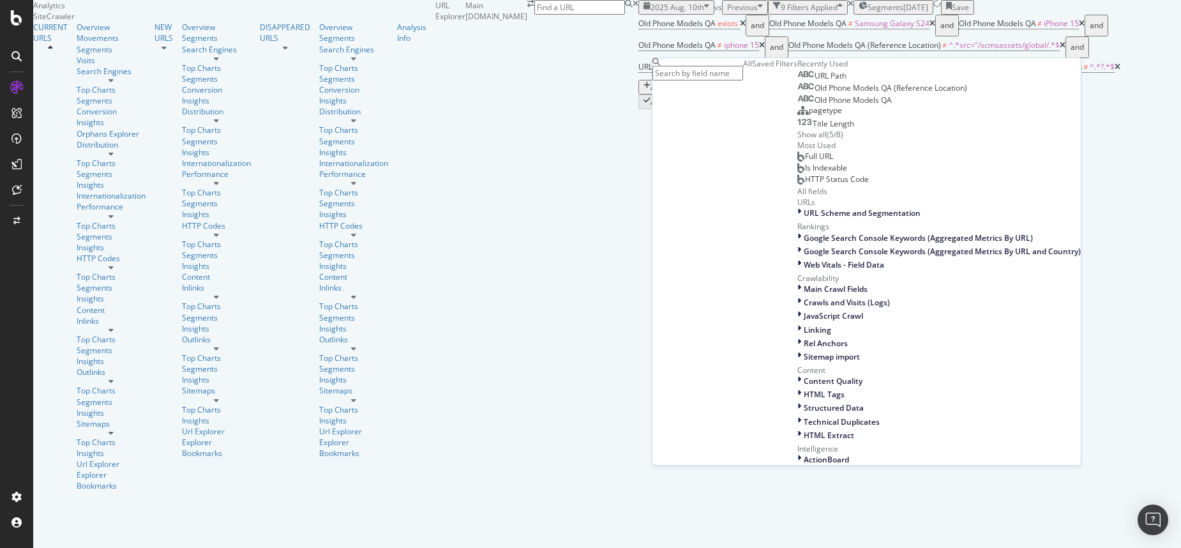
click at [815, 105] on span "Old Phone Models QA" at bounding box center [853, 100] width 77 height 11
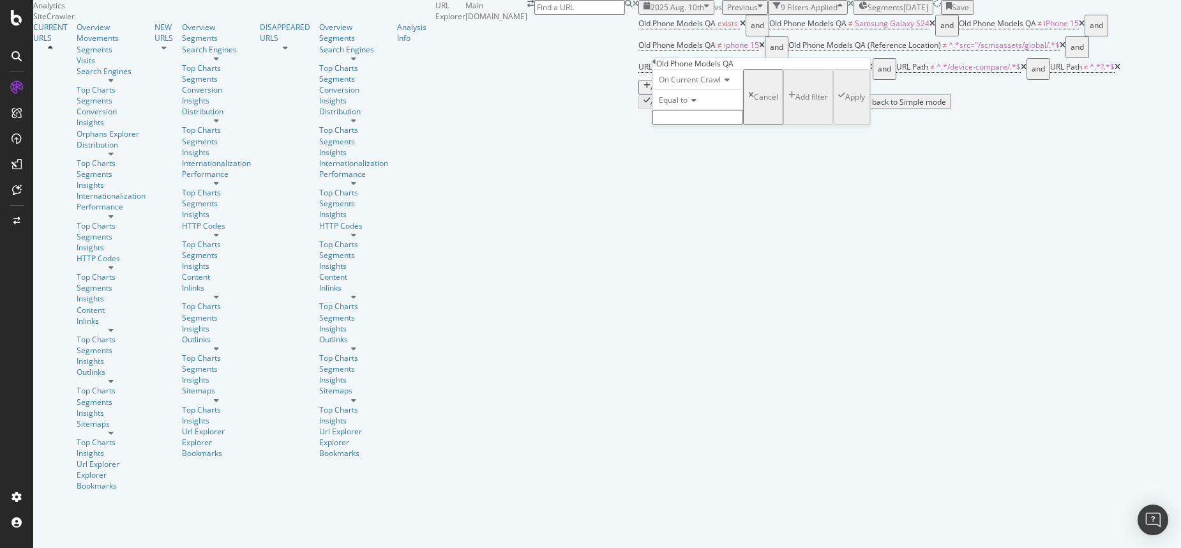
click at [713, 125] on input "text" at bounding box center [698, 117] width 91 height 15
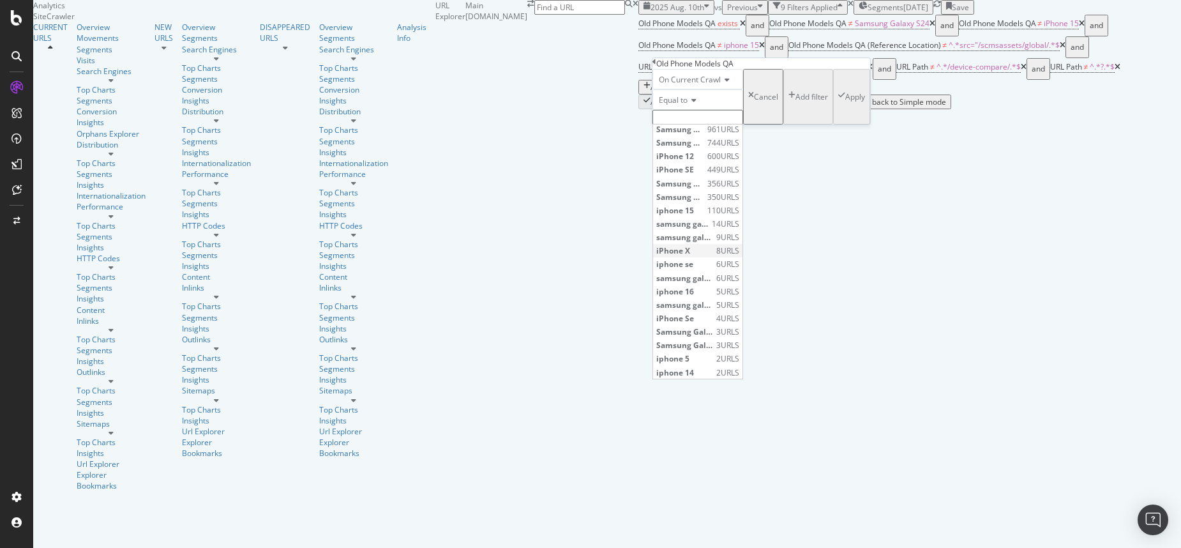
scroll to position [0, 0]
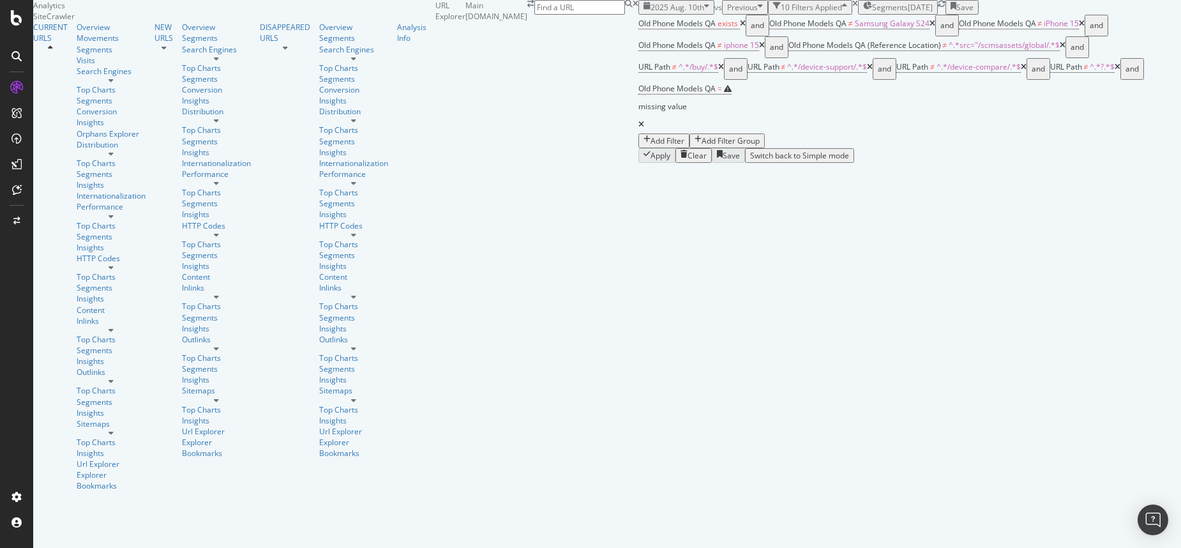
click at [77, 253] on div "HTTP Codes" at bounding box center [111, 258] width 69 height 11
